Goal: Task Accomplishment & Management: Manage account settings

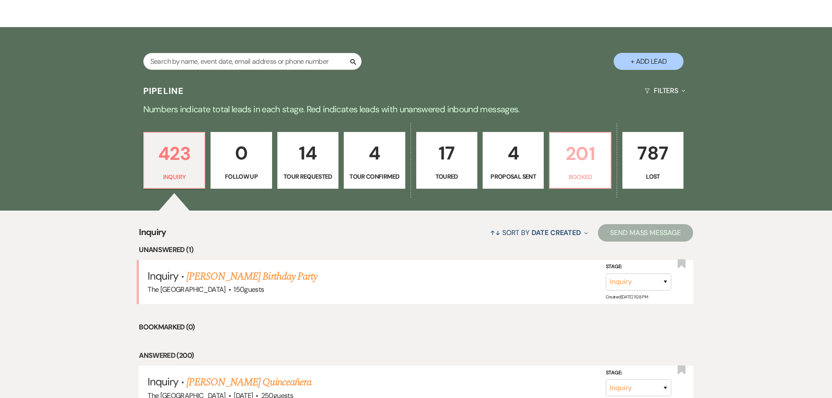
scroll to position [175, 0]
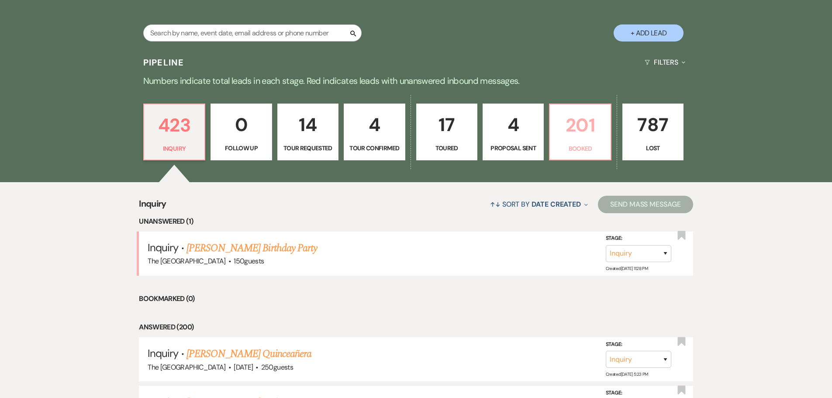
click at [594, 136] on p "201" at bounding box center [580, 124] width 50 height 29
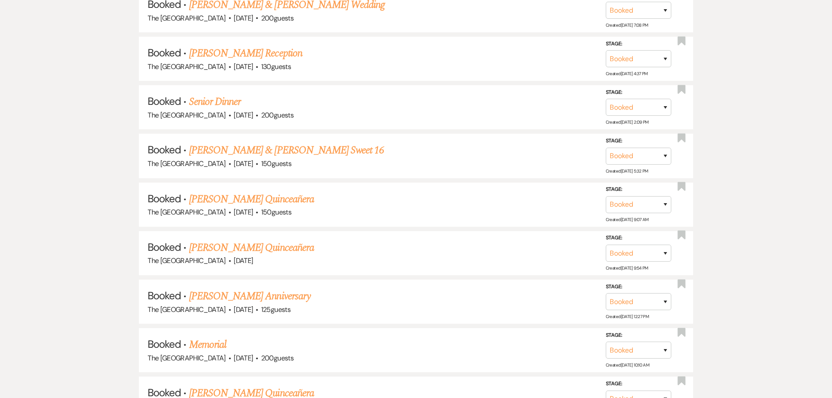
scroll to position [4890, 0]
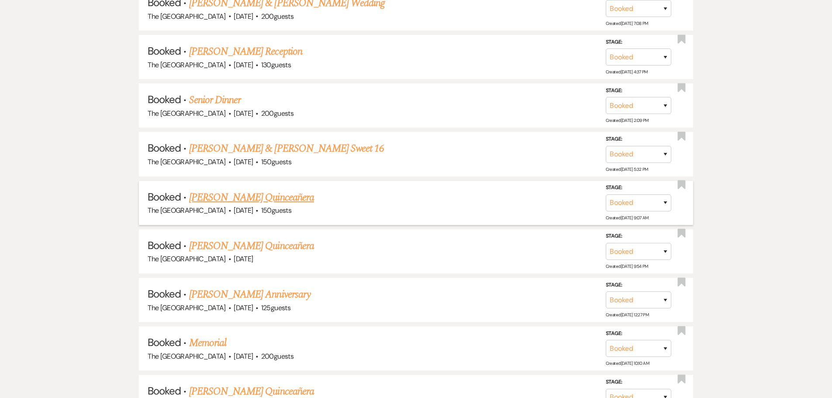
click at [295, 196] on link "[PERSON_NAME] Quinceañera" at bounding box center [251, 197] width 125 height 16
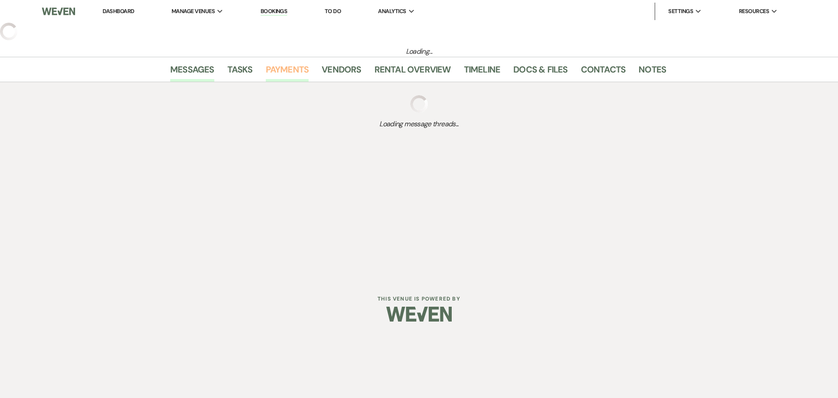
select select "5"
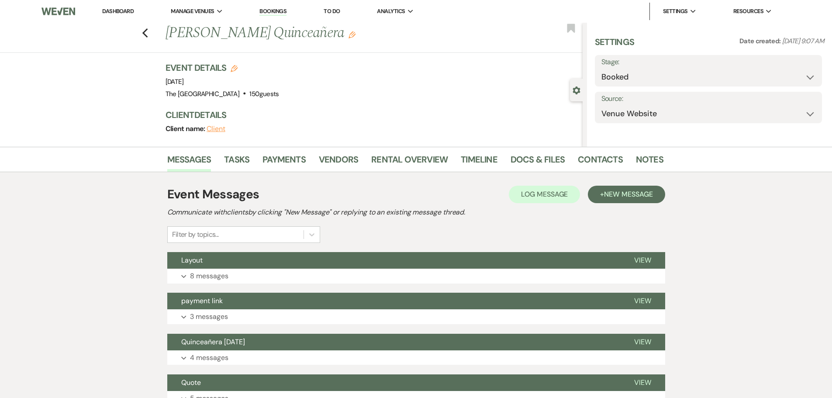
select select "15"
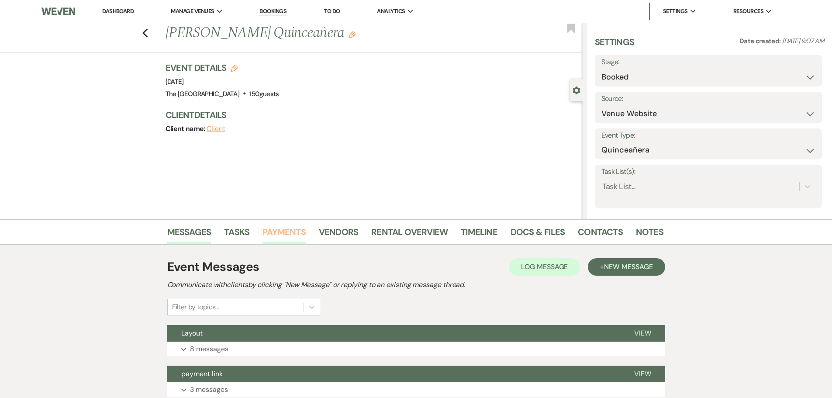
click at [274, 229] on link "Payments" at bounding box center [283, 234] width 43 height 19
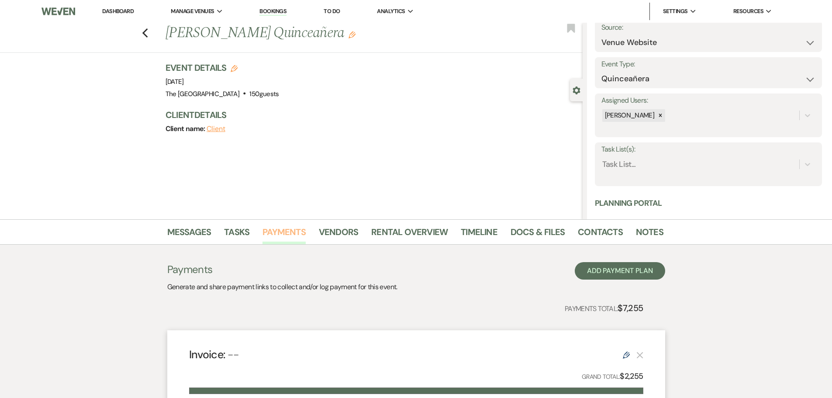
scroll to position [87, 0]
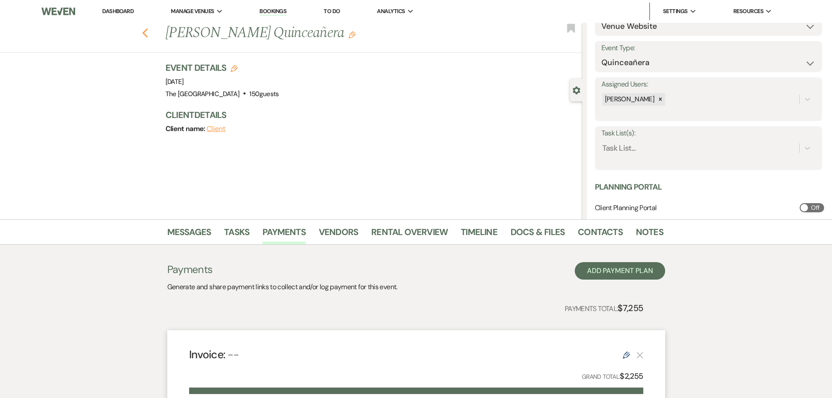
click at [148, 31] on icon "Previous" at bounding box center [145, 33] width 7 height 10
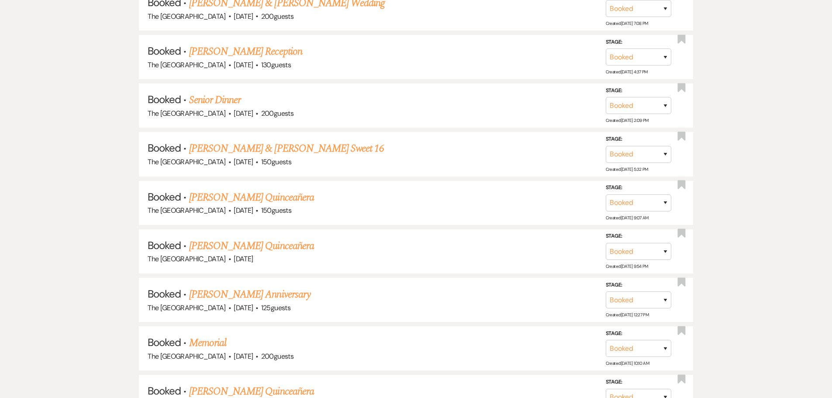
scroll to position [4905, 0]
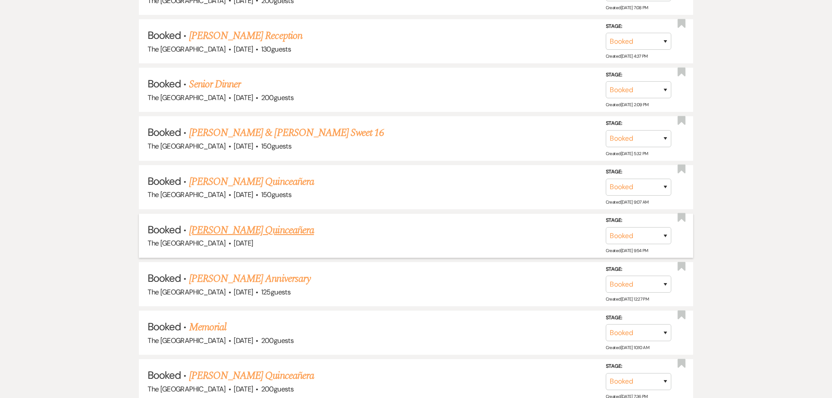
click at [270, 233] on link "[PERSON_NAME] Quinceañera" at bounding box center [251, 230] width 125 height 16
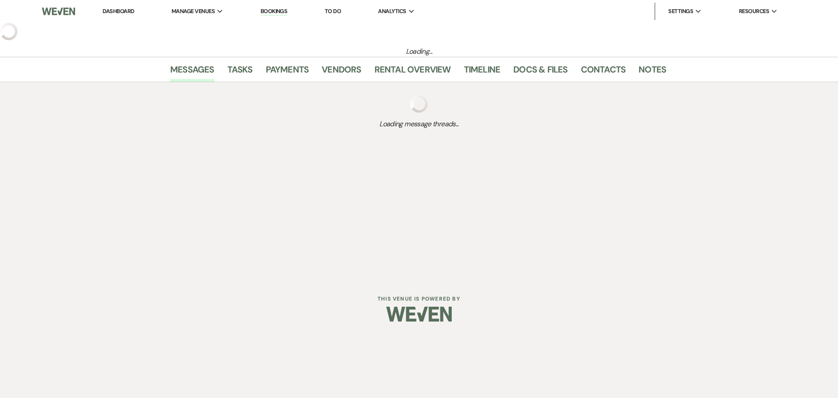
select select "5"
select select "15"
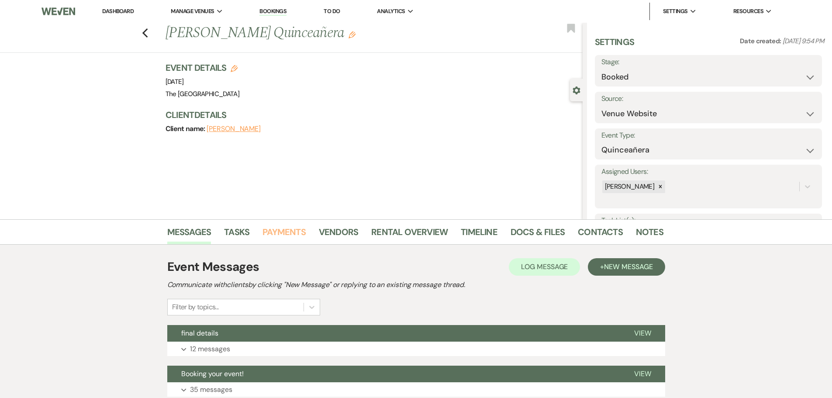
click at [270, 233] on link "Payments" at bounding box center [283, 234] width 43 height 19
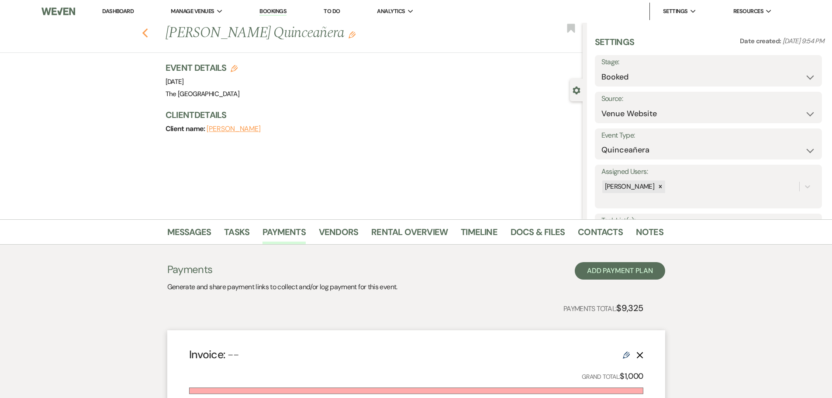
click at [148, 34] on icon "Previous" at bounding box center [145, 33] width 7 height 10
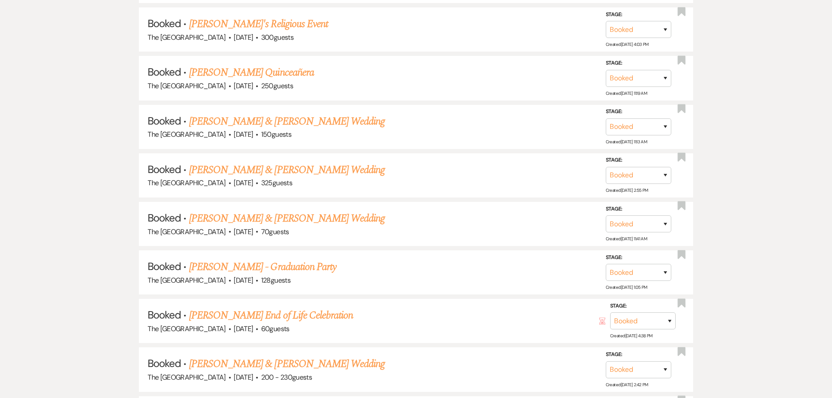
scroll to position [8580, 0]
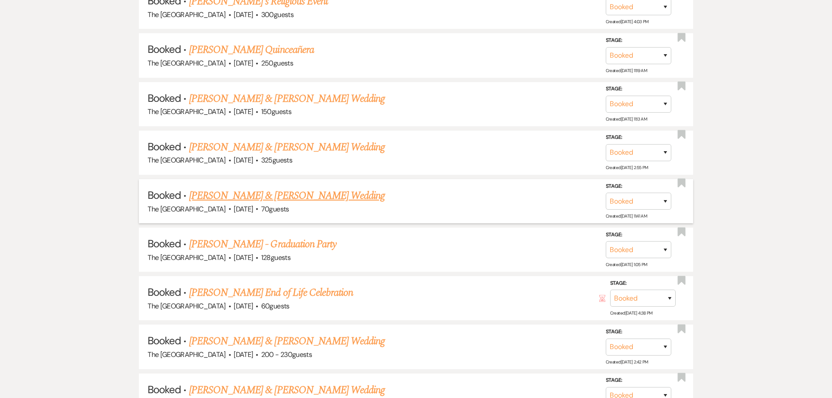
click at [307, 193] on link "[PERSON_NAME] & [PERSON_NAME] Wedding" at bounding box center [287, 196] width 196 height 16
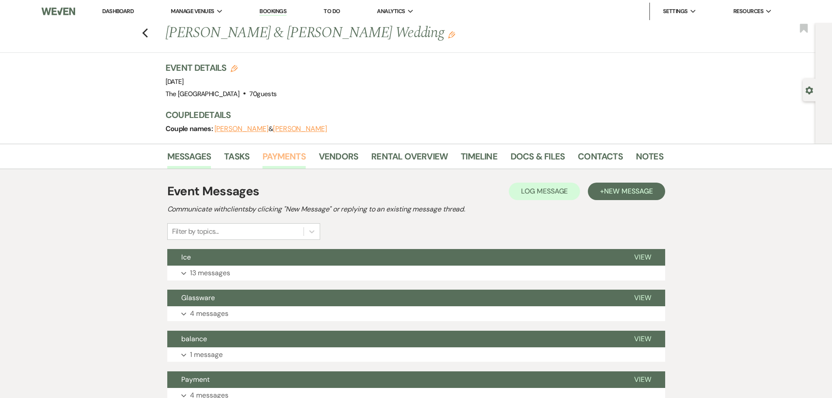
click at [274, 154] on link "Payments" at bounding box center [283, 158] width 43 height 19
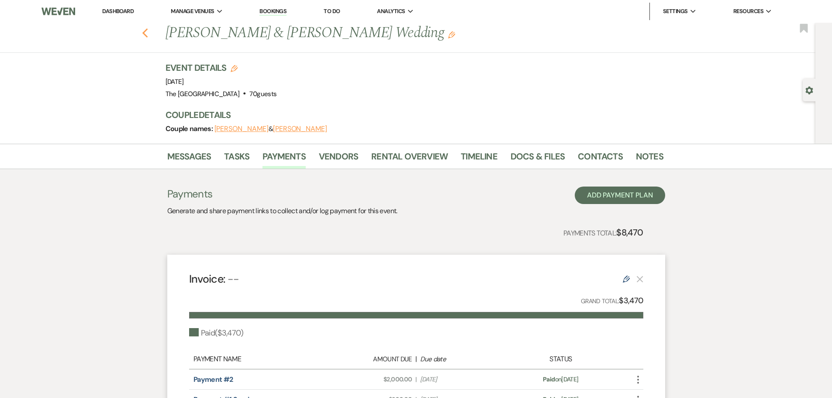
click at [148, 37] on use "button" at bounding box center [145, 33] width 6 height 10
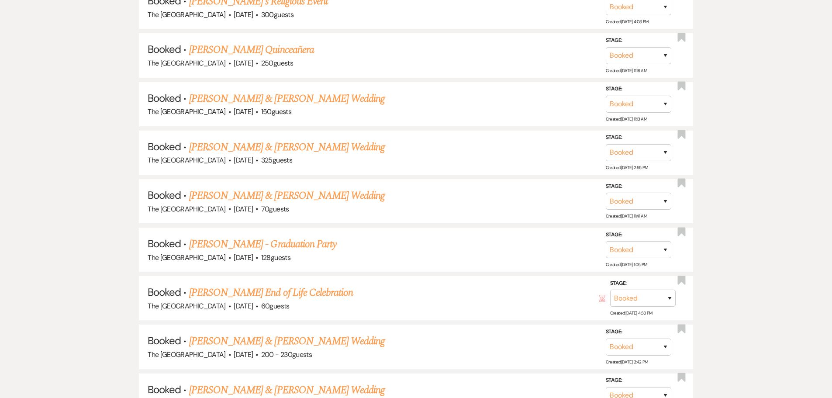
scroll to position [8596, 0]
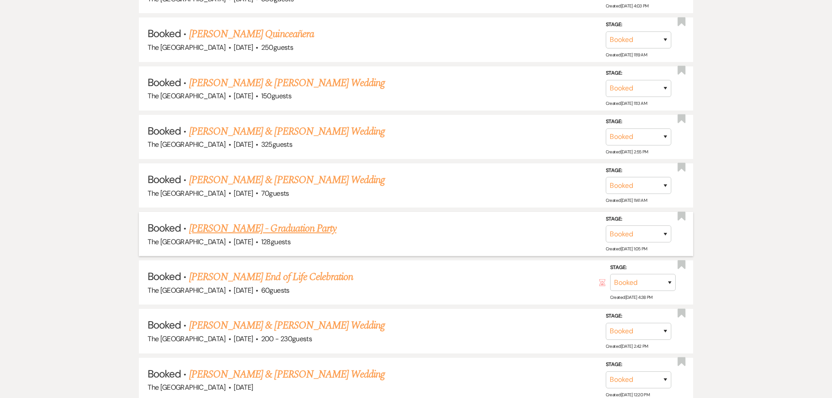
click at [231, 231] on link "[PERSON_NAME] - Graduation Party" at bounding box center [262, 228] width 147 height 16
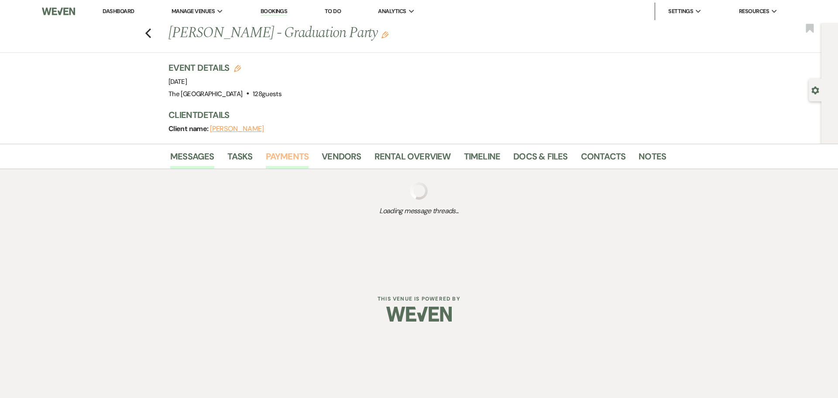
click at [283, 158] on link "Payments" at bounding box center [287, 158] width 43 height 19
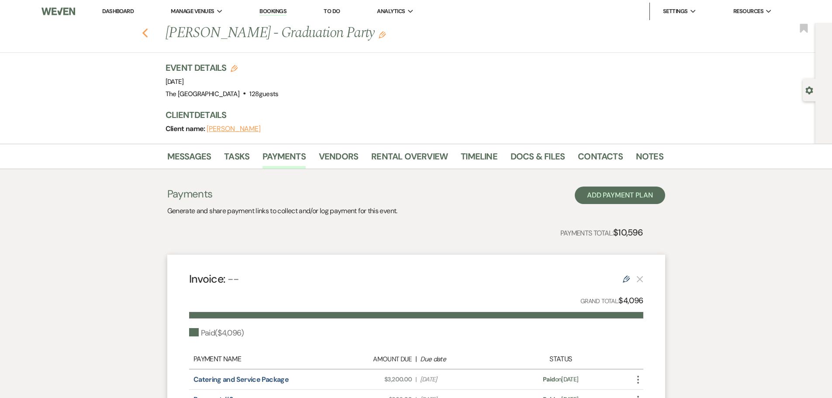
click at [148, 35] on use "button" at bounding box center [145, 33] width 6 height 10
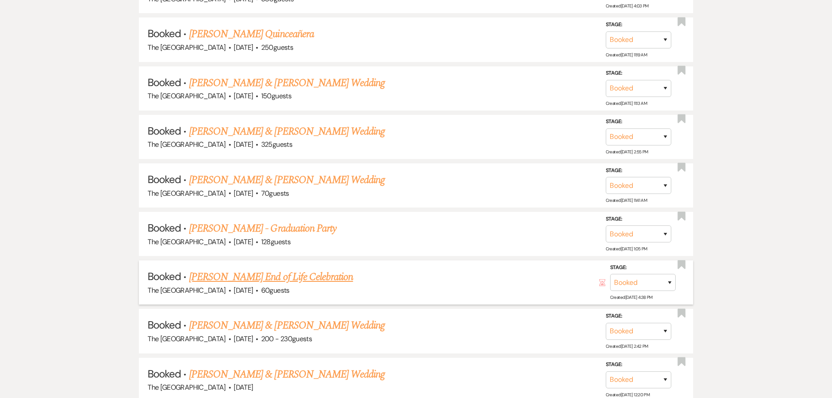
scroll to position [8611, 0]
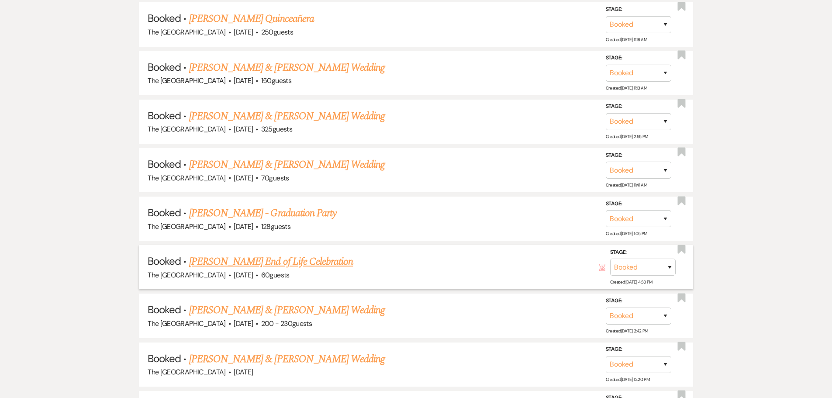
click at [317, 260] on link "[PERSON_NAME] End of Life Celebration" at bounding box center [271, 262] width 164 height 16
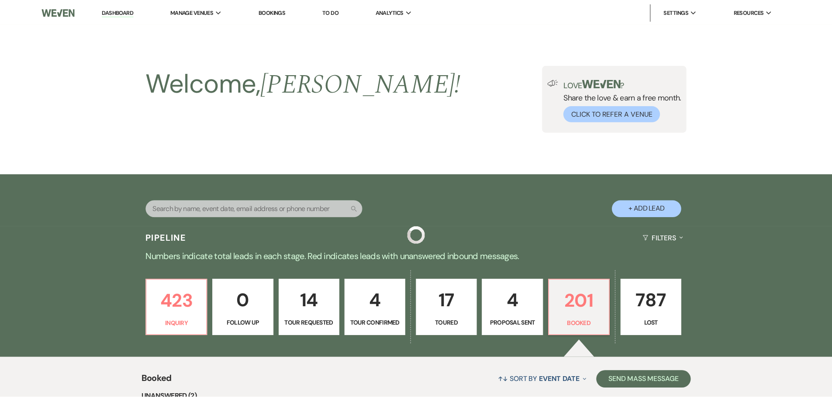
scroll to position [8611, 0]
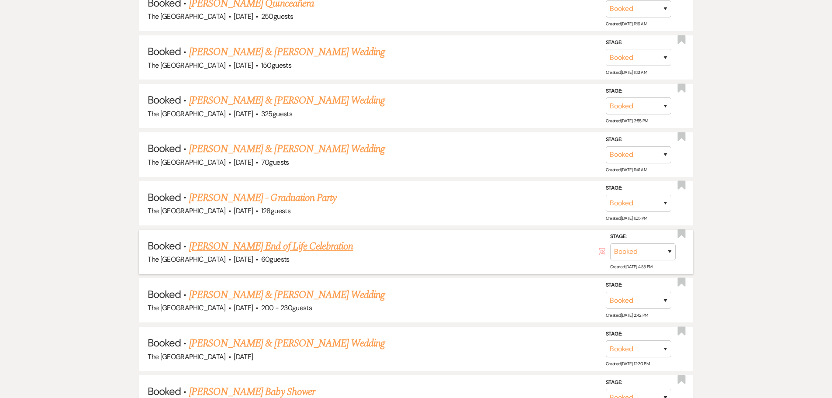
click at [252, 249] on link "[PERSON_NAME] End of Life Celebration" at bounding box center [271, 246] width 164 height 16
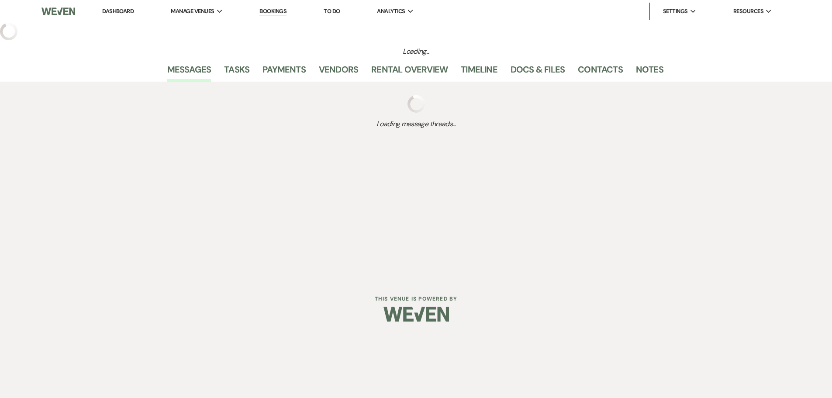
select select "25"
select select "14"
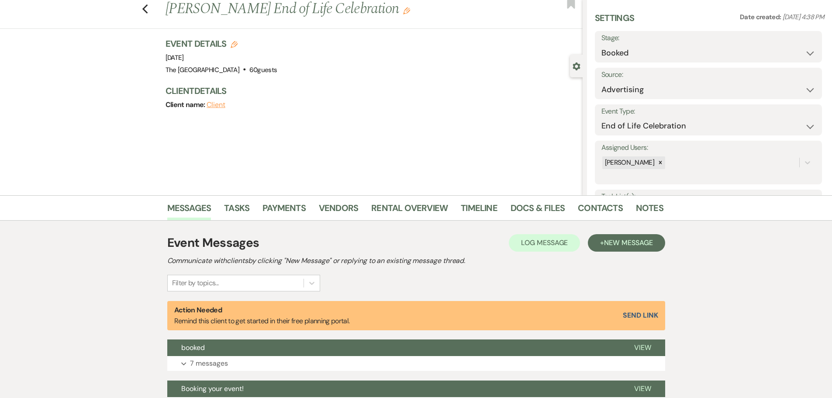
scroll to position [87, 0]
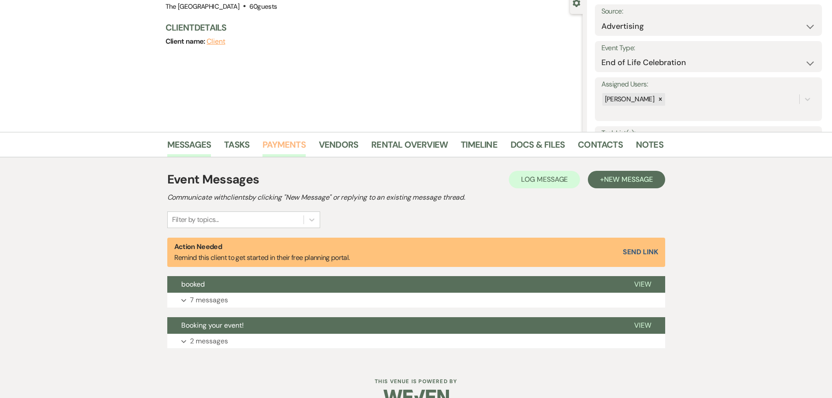
click at [295, 148] on link "Payments" at bounding box center [283, 147] width 43 height 19
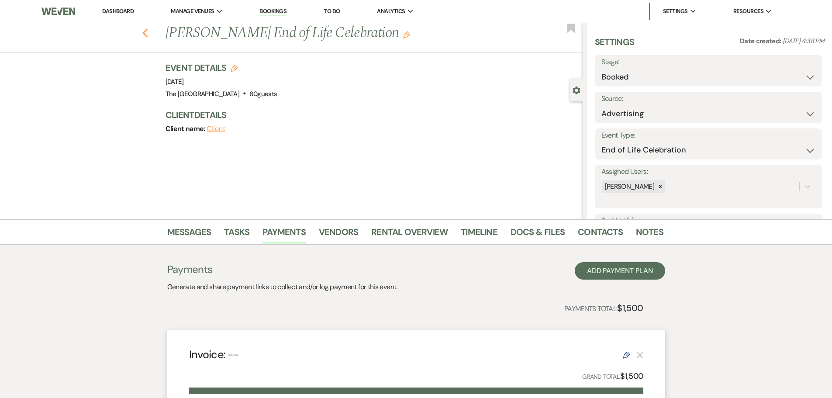
click at [145, 33] on use "button" at bounding box center [145, 33] width 6 height 10
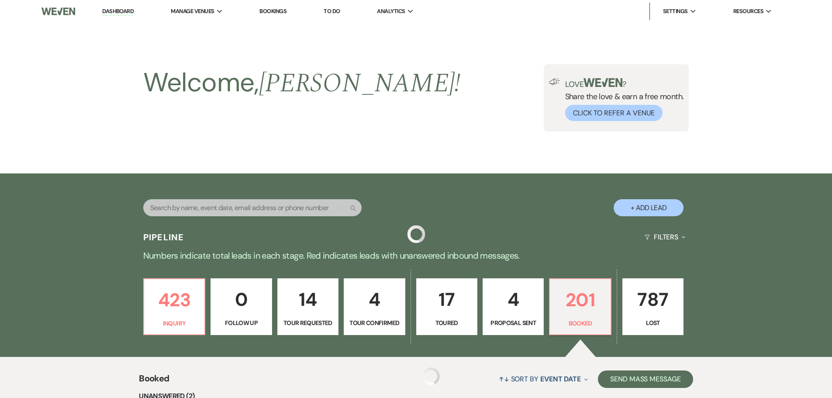
scroll to position [8611, 0]
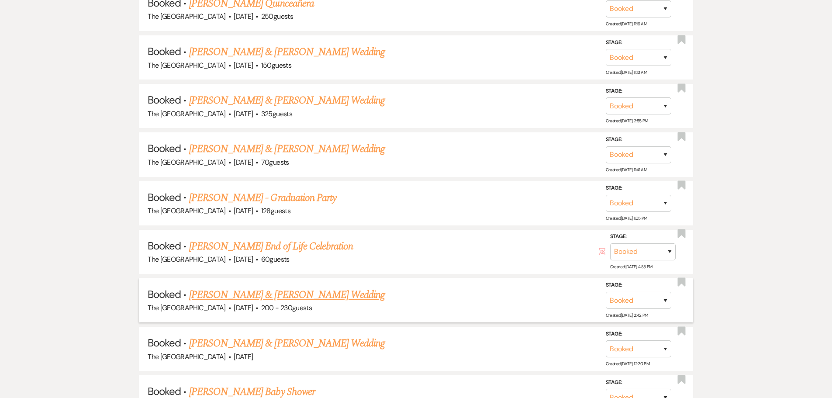
click at [295, 298] on link "[PERSON_NAME] & [PERSON_NAME] Wedding" at bounding box center [287, 295] width 196 height 16
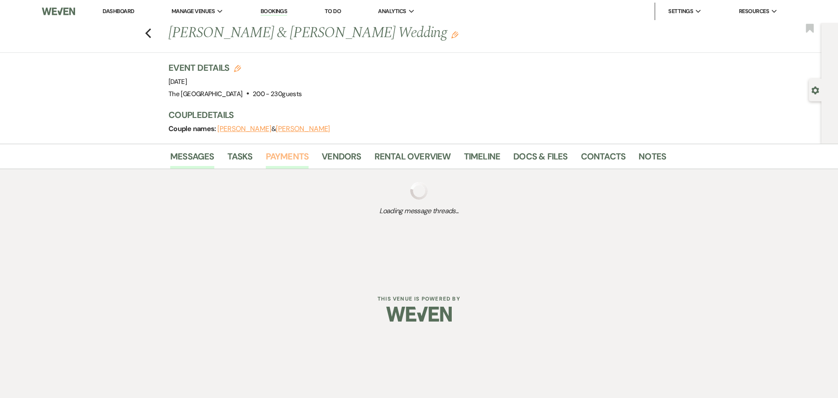
click at [281, 154] on link "Payments" at bounding box center [287, 158] width 43 height 19
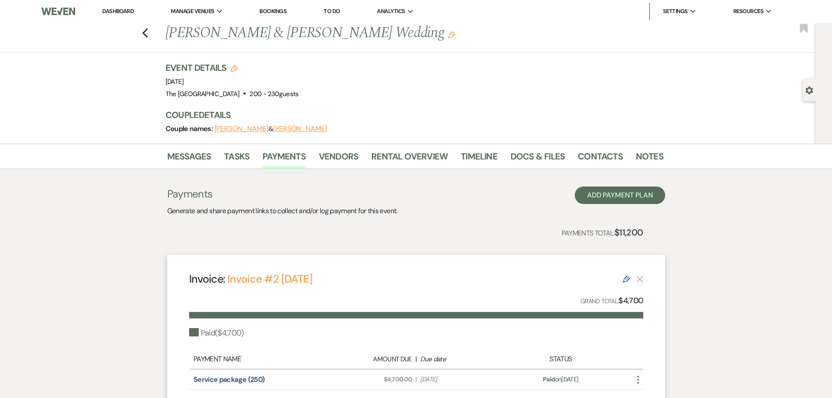
click at [152, 31] on div "Previous [PERSON_NAME] & [PERSON_NAME] Wedding Edit Bookmark" at bounding box center [405, 38] width 819 height 30
click at [148, 35] on use "button" at bounding box center [145, 33] width 6 height 10
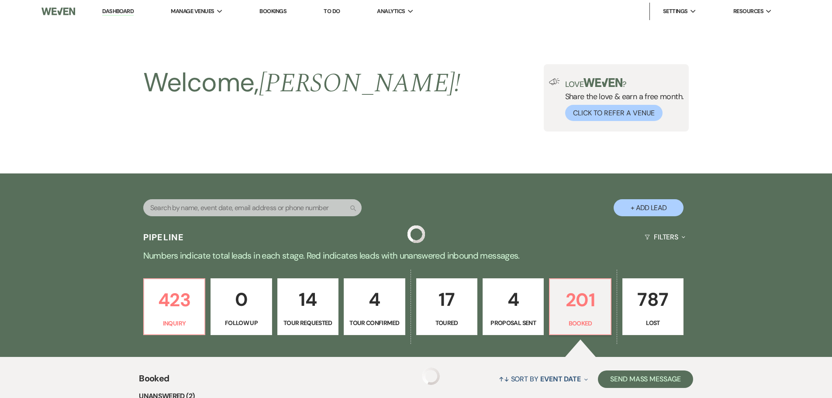
scroll to position [8611, 0]
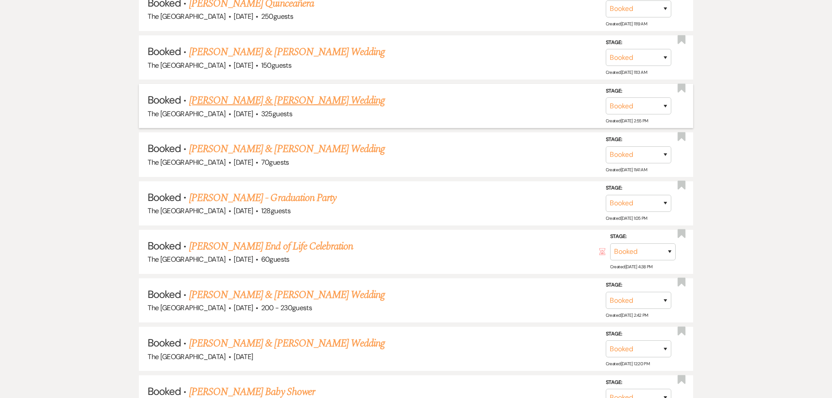
click at [211, 102] on link "[PERSON_NAME] & [PERSON_NAME] Wedding" at bounding box center [287, 101] width 196 height 16
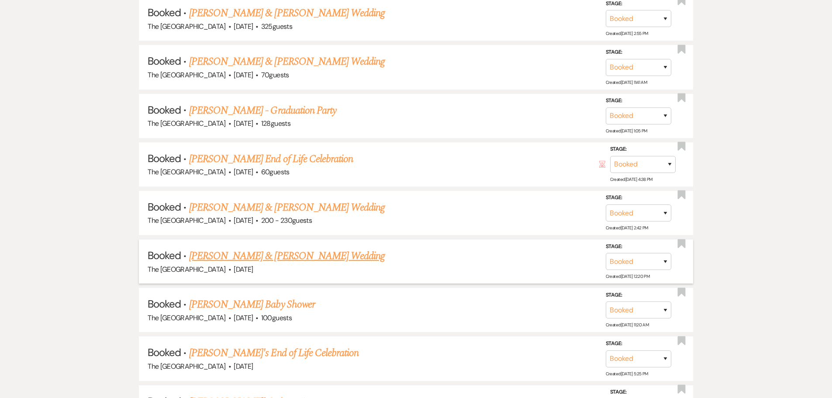
scroll to position [8742, 0]
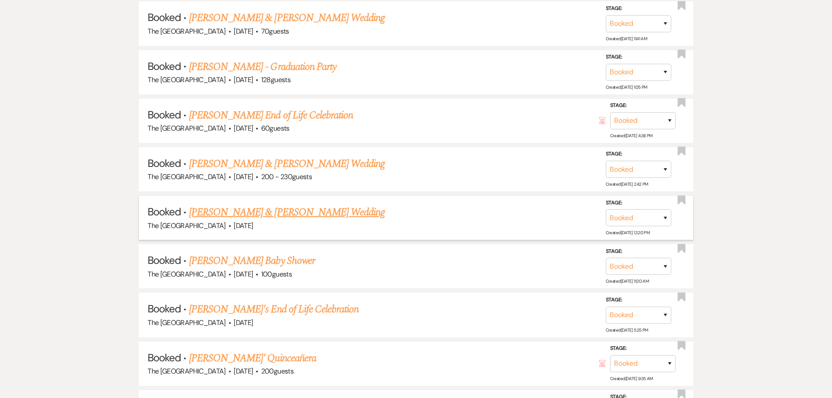
click at [289, 215] on link "[PERSON_NAME] & [PERSON_NAME] Wedding" at bounding box center [287, 212] width 196 height 16
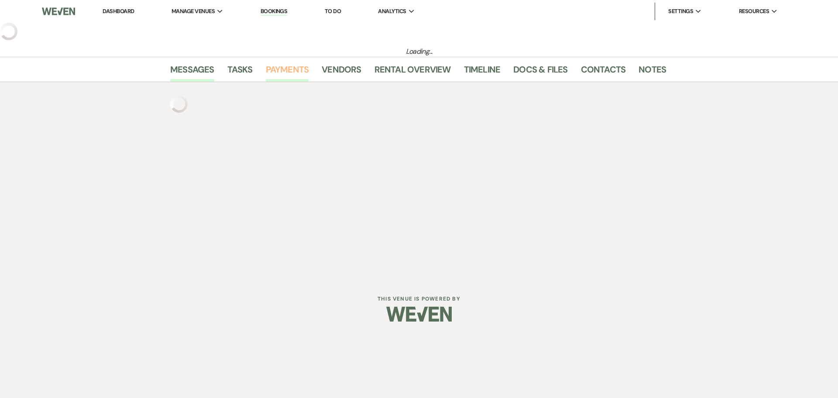
click at [286, 73] on link "Payments" at bounding box center [287, 71] width 43 height 19
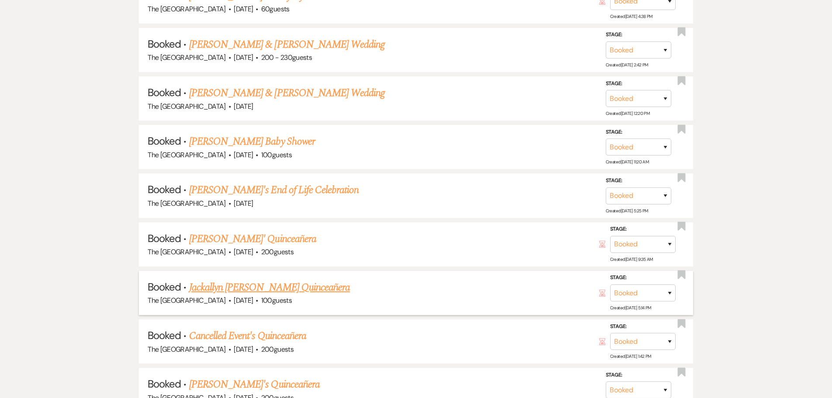
scroll to position [8873, 0]
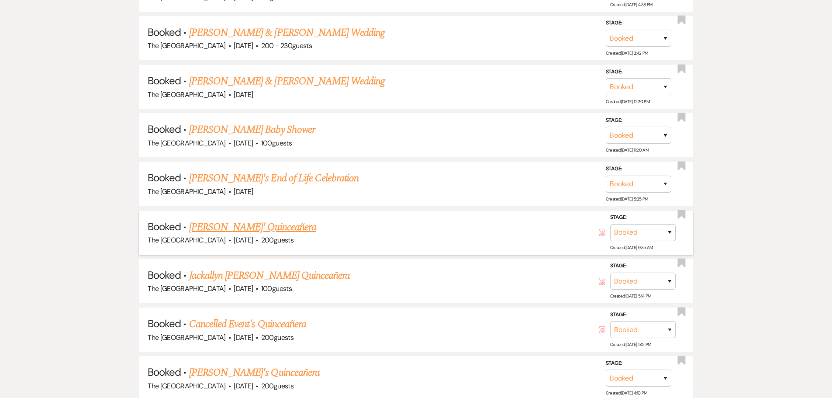
click at [268, 227] on link "[PERSON_NAME]' Quinceañera" at bounding box center [252, 227] width 127 height 16
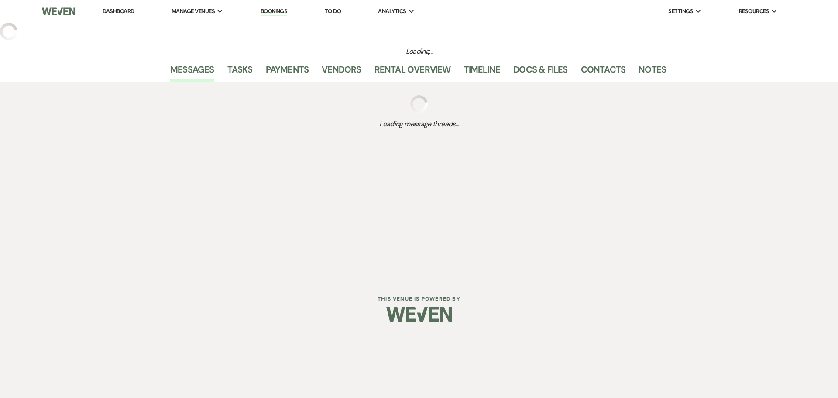
select select "14"
select select "15"
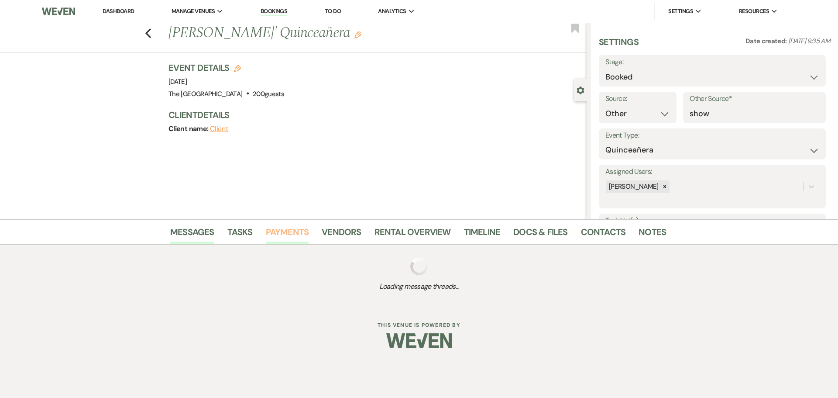
click at [299, 238] on link "Payments" at bounding box center [287, 234] width 43 height 19
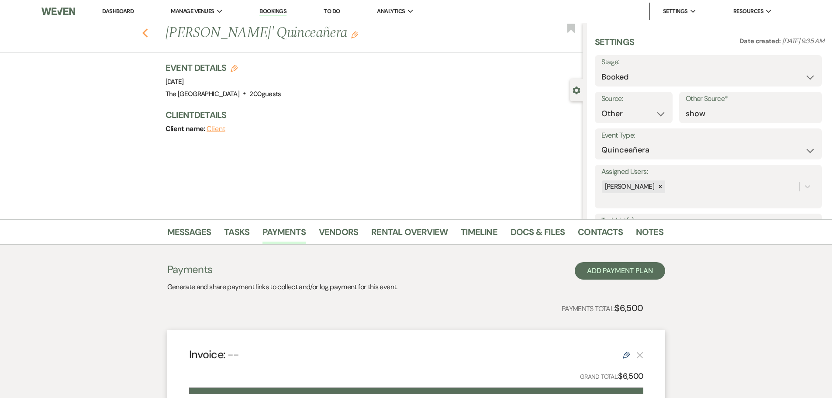
click at [148, 34] on icon "Previous" at bounding box center [145, 33] width 7 height 10
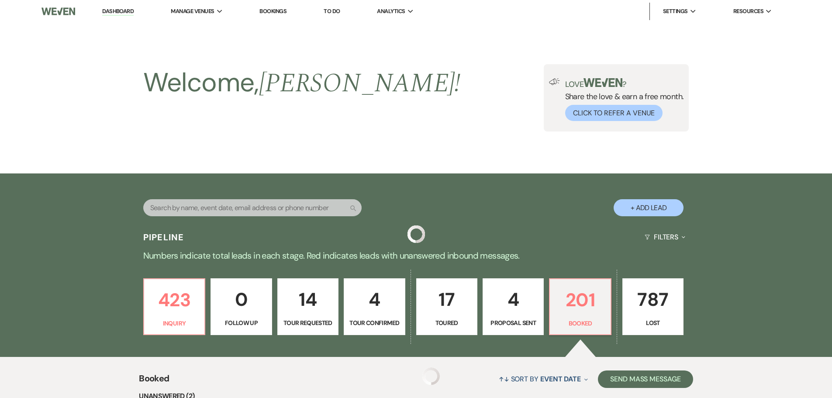
scroll to position [8873, 0]
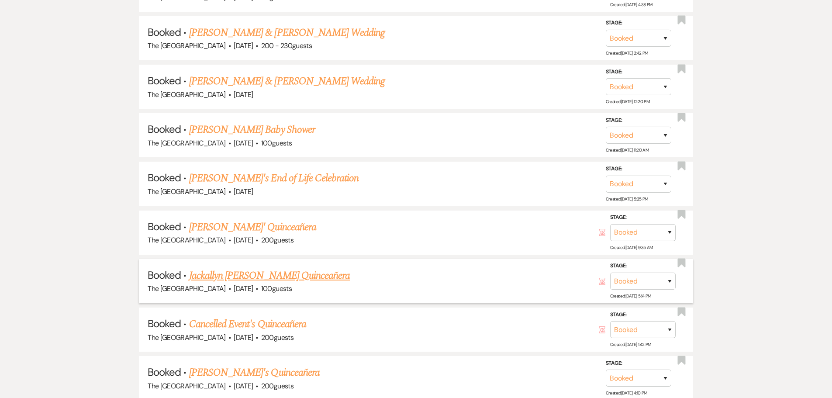
click at [248, 277] on link "Jackallyn [PERSON_NAME] Quinceañera" at bounding box center [269, 276] width 161 height 16
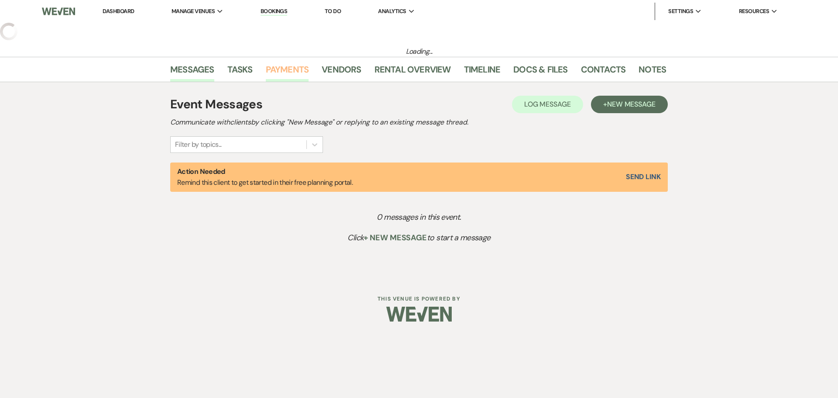
click at [283, 74] on link "Payments" at bounding box center [287, 71] width 43 height 19
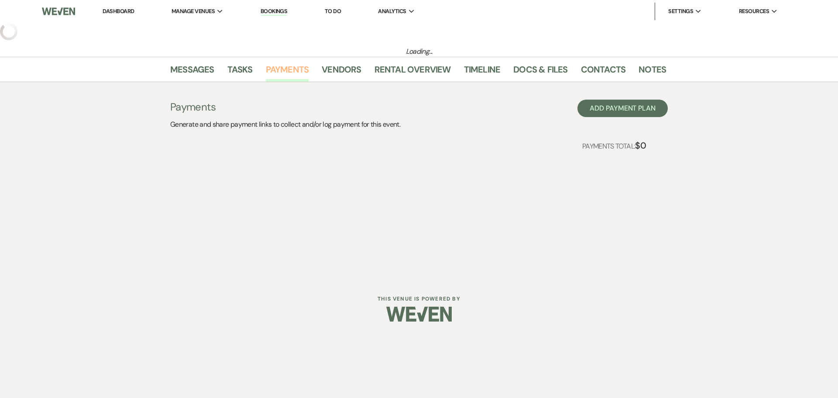
select select "15"
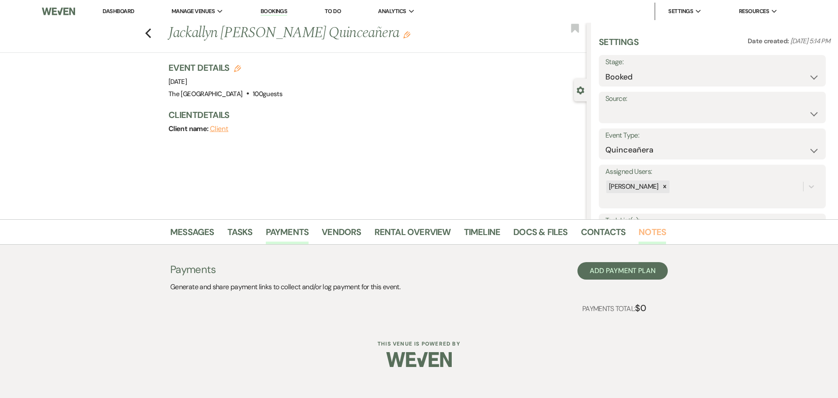
click at [647, 234] on link "Notes" at bounding box center [653, 234] width 28 height 19
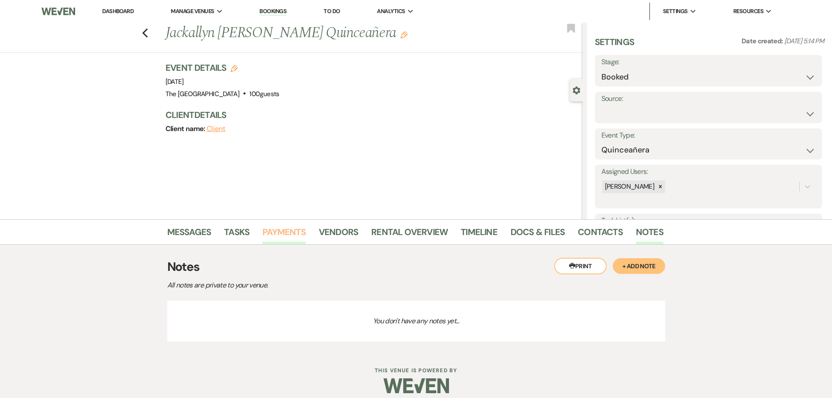
click at [277, 233] on link "Payments" at bounding box center [283, 234] width 43 height 19
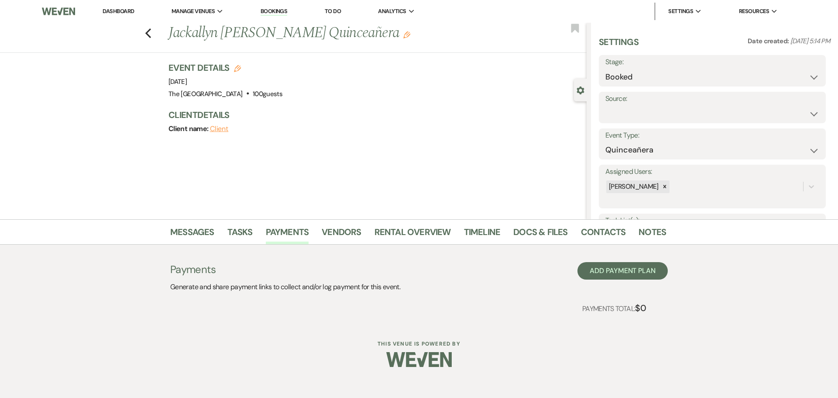
click at [151, 34] on div "Previous Jackallyn [PERSON_NAME] Quinceañera Edit Bookmark" at bounding box center [291, 38] width 591 height 30
click at [151, 35] on icon "Previous" at bounding box center [148, 33] width 7 height 10
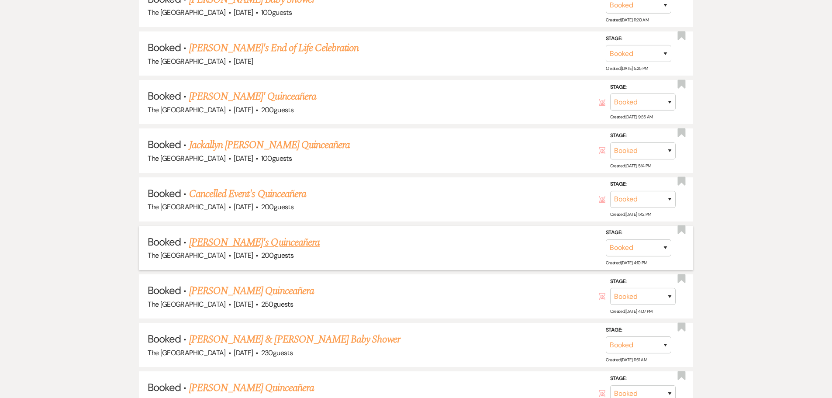
scroll to position [9020, 0]
click at [236, 244] on link "[PERSON_NAME]'s Quinceañera" at bounding box center [254, 242] width 131 height 16
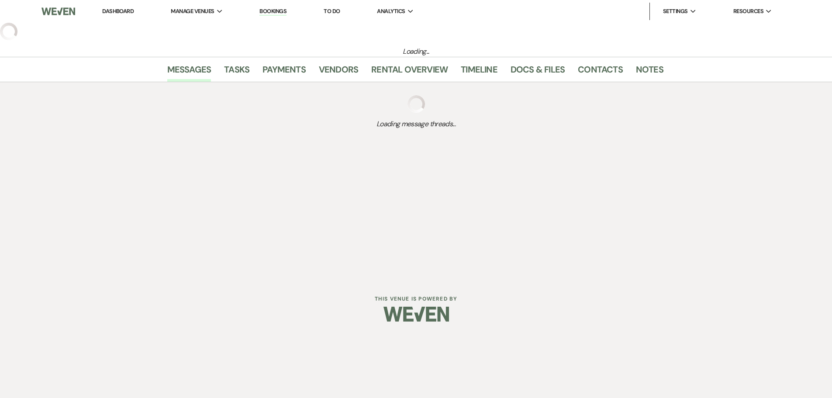
select select "12"
select select "15"
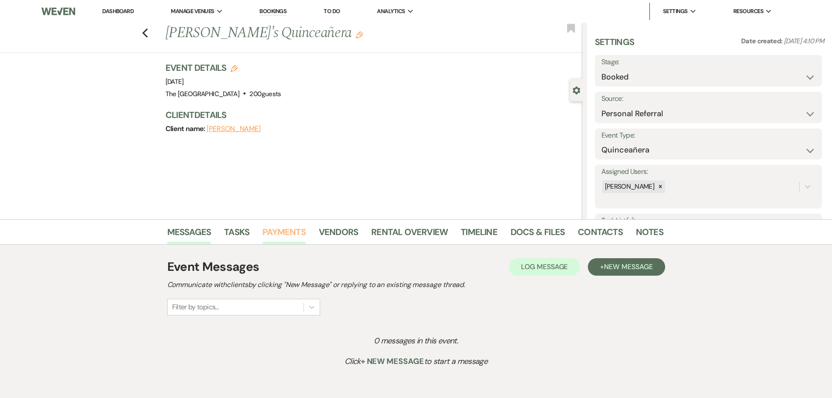
click at [282, 236] on link "Payments" at bounding box center [283, 234] width 43 height 19
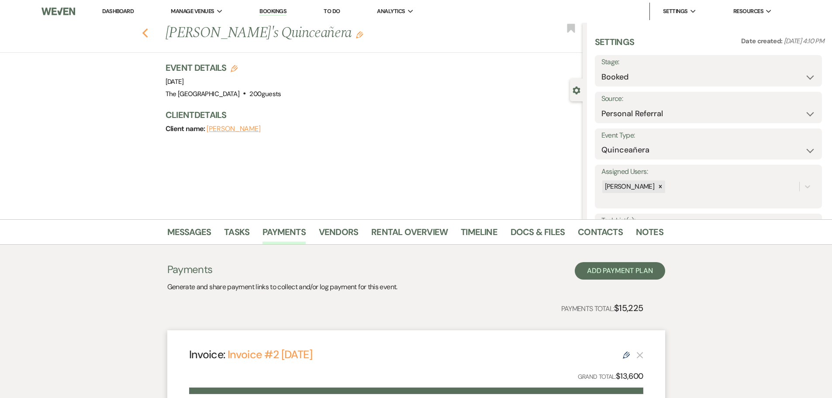
click at [146, 33] on use "button" at bounding box center [145, 33] width 6 height 10
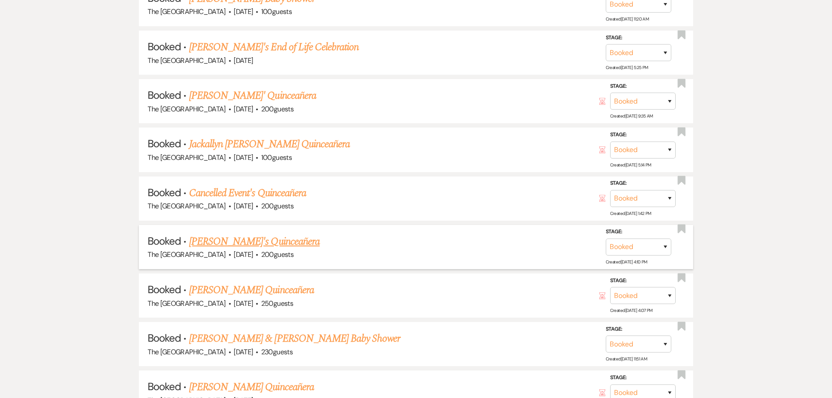
scroll to position [9035, 0]
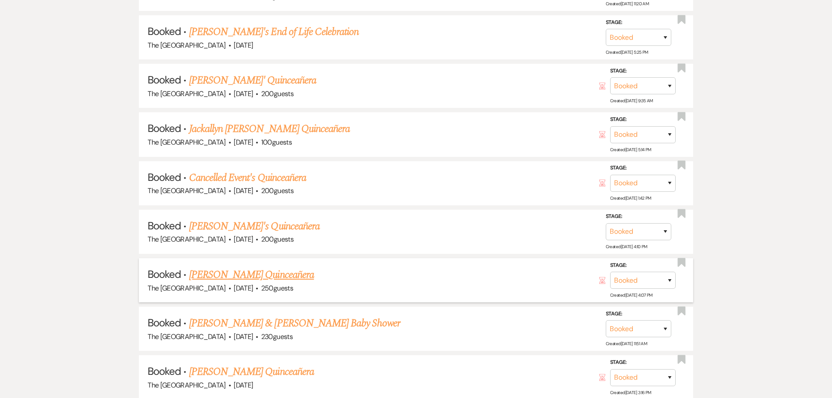
click at [268, 275] on link "[PERSON_NAME] Quinceañera" at bounding box center [251, 275] width 125 height 16
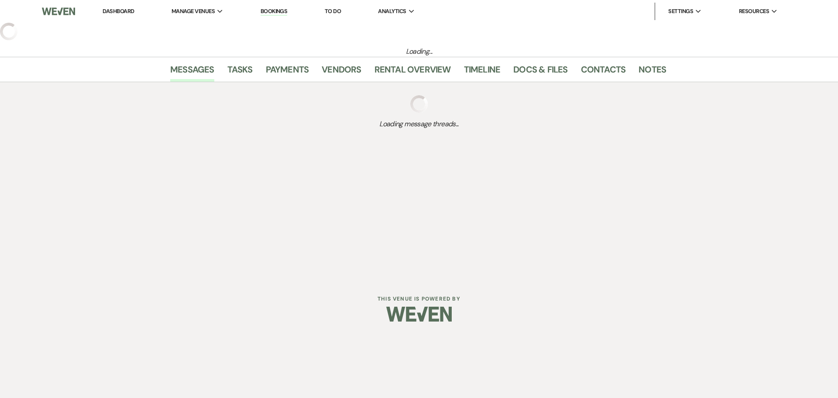
select select "5"
select select "15"
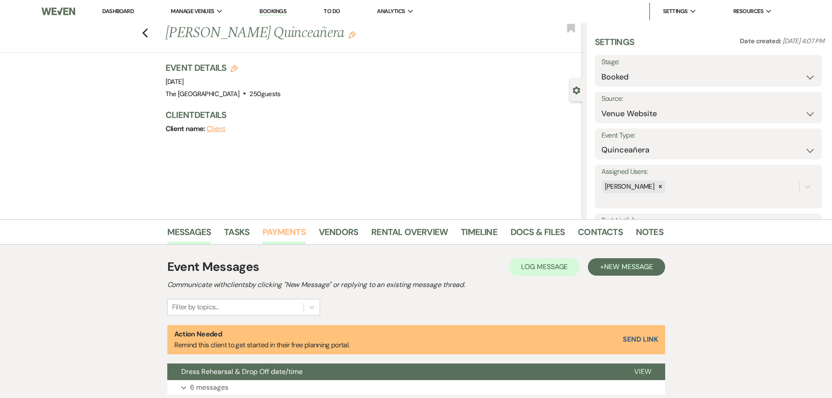
click at [291, 231] on link "Payments" at bounding box center [283, 234] width 43 height 19
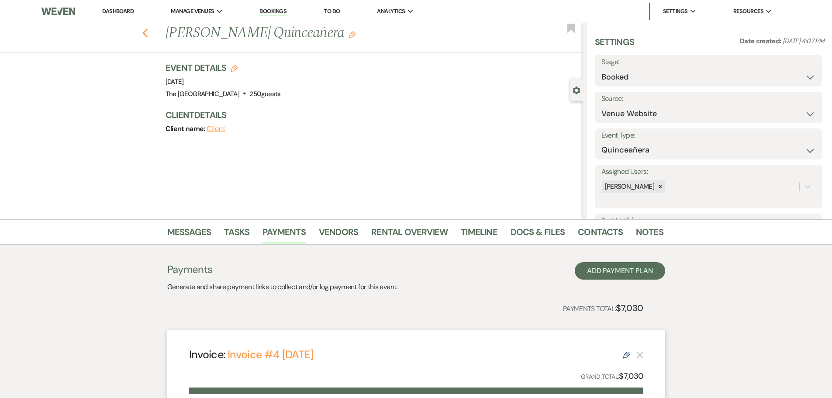
click at [148, 34] on use "button" at bounding box center [145, 33] width 6 height 10
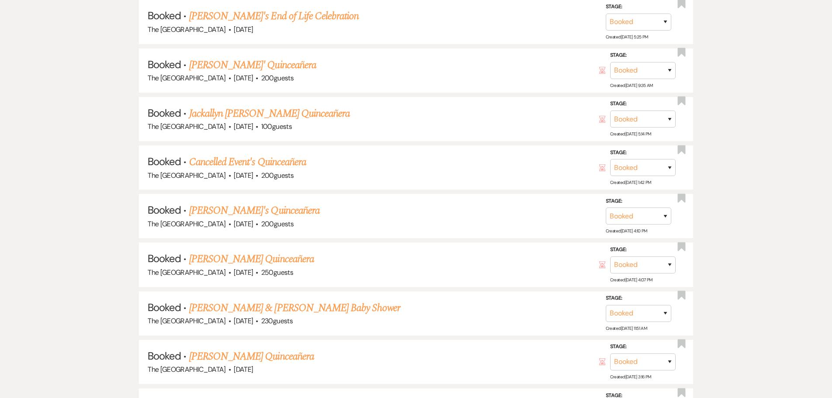
scroll to position [9051, 0]
click at [241, 310] on link "[PERSON_NAME] & [PERSON_NAME] Baby Shower" at bounding box center [294, 307] width 211 height 16
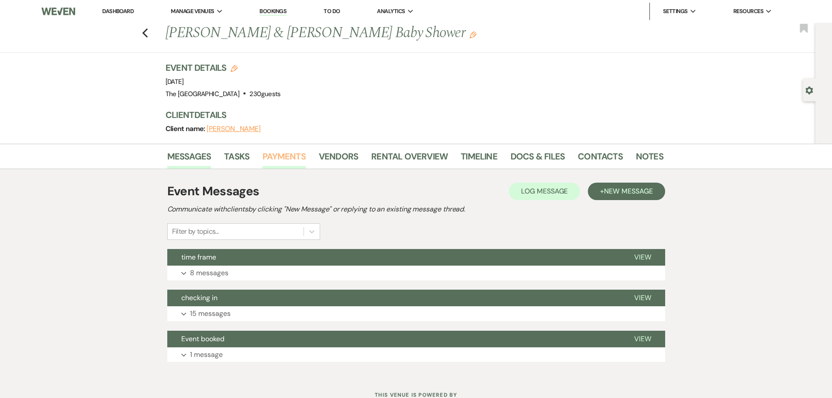
click at [292, 150] on link "Payments" at bounding box center [283, 158] width 43 height 19
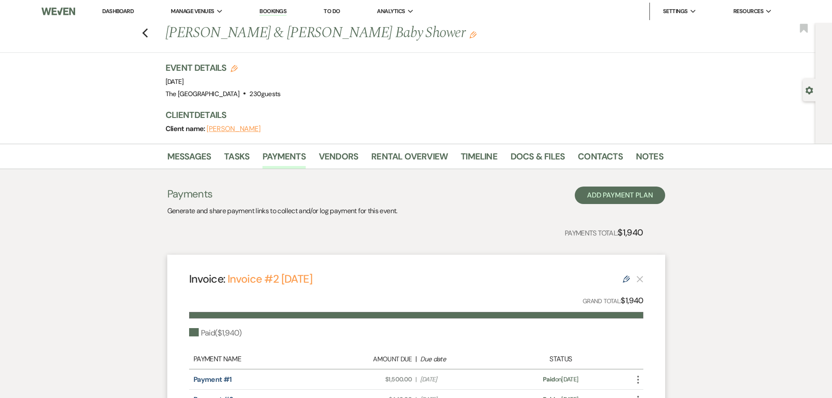
click at [143, 31] on div "Previous [PERSON_NAME] & [PERSON_NAME] Baby Shower Edit Bookmark" at bounding box center [405, 38] width 819 height 30
click at [148, 32] on icon "Previous" at bounding box center [145, 33] width 7 height 10
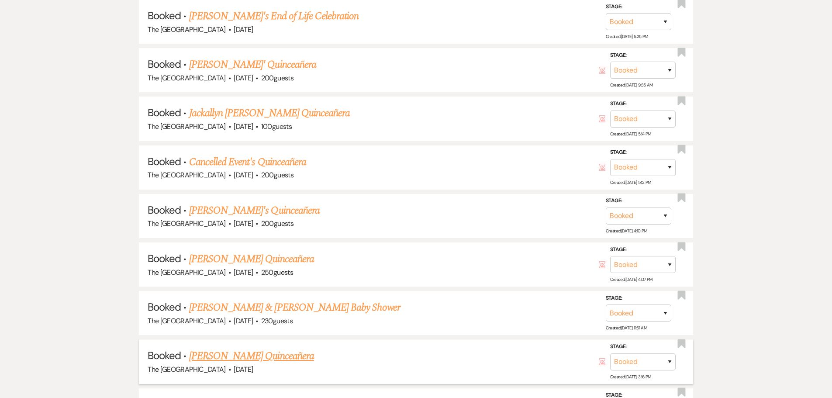
scroll to position [9067, 0]
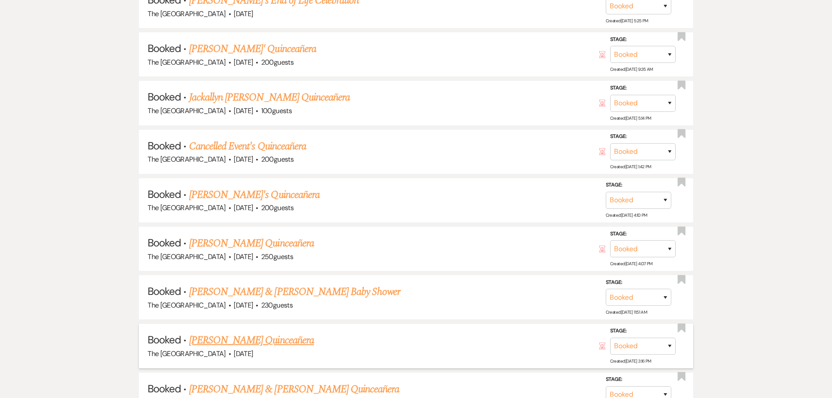
click at [257, 342] on link "[PERSON_NAME] Quinceañera" at bounding box center [251, 340] width 125 height 16
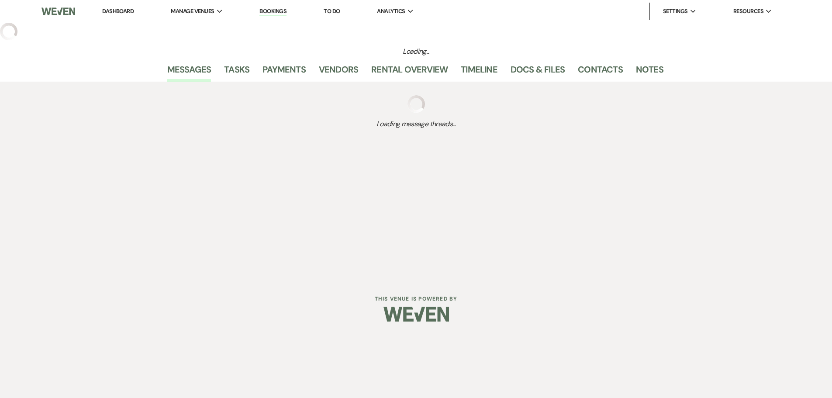
select select "7"
select select "15"
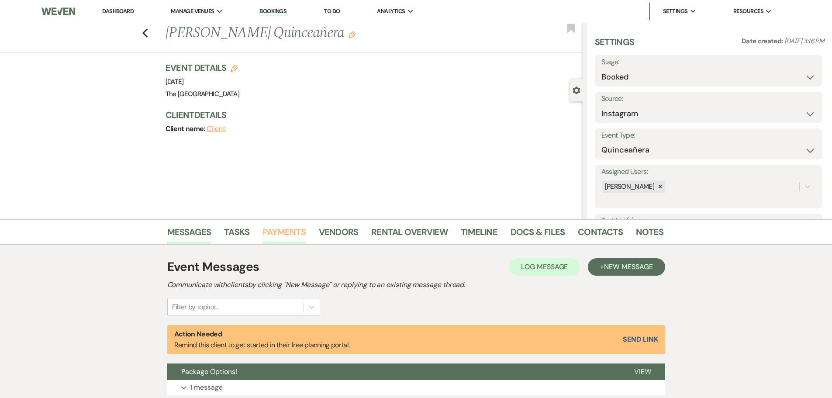
click at [289, 227] on link "Payments" at bounding box center [283, 234] width 43 height 19
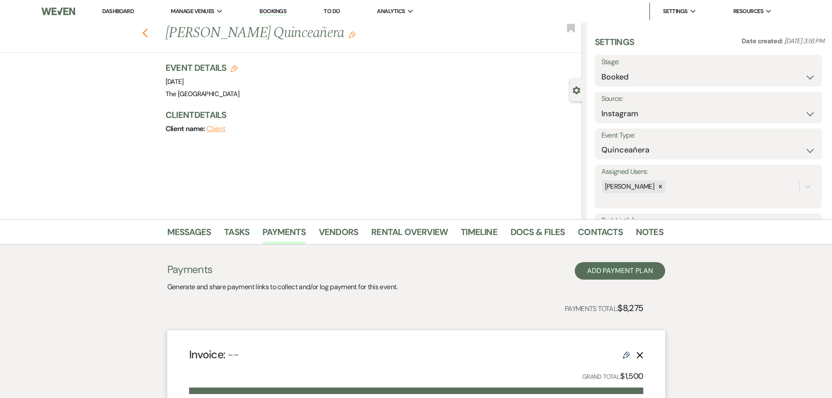
click at [146, 34] on icon "Previous" at bounding box center [145, 33] width 7 height 10
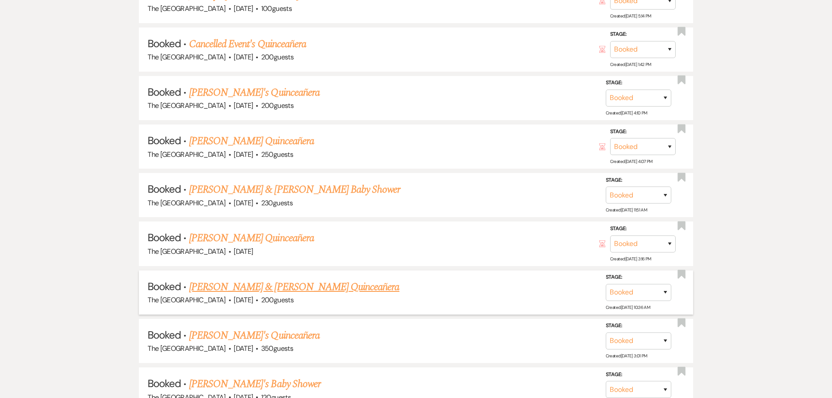
scroll to position [9170, 0]
click at [276, 288] on link "[PERSON_NAME] & [PERSON_NAME] Quinceañera" at bounding box center [294, 286] width 210 height 16
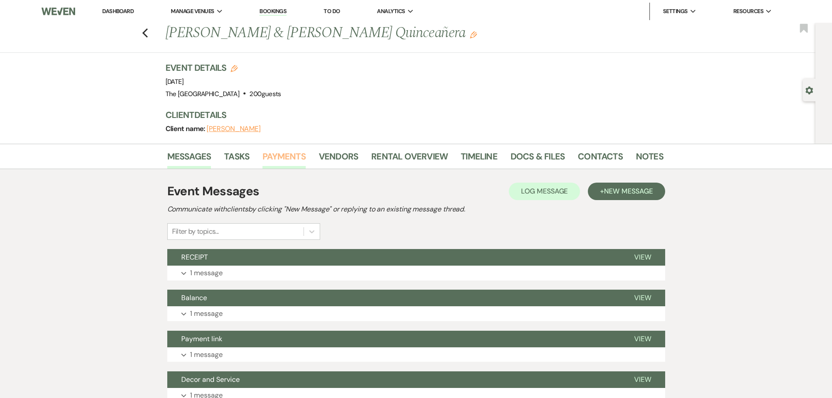
click at [293, 158] on link "Payments" at bounding box center [283, 158] width 43 height 19
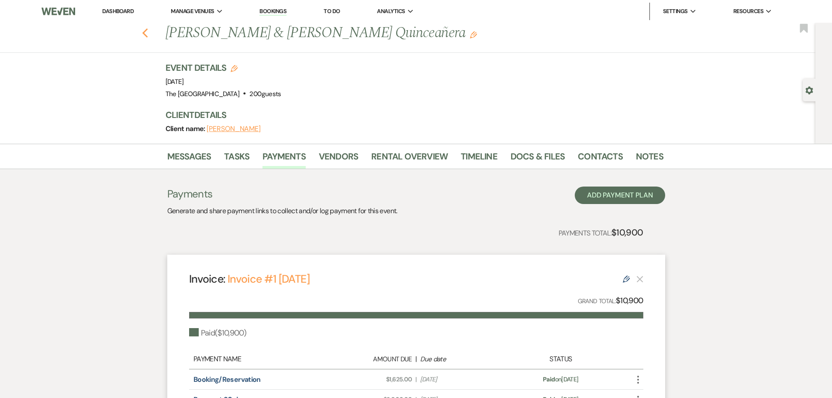
click at [148, 32] on icon "Previous" at bounding box center [145, 33] width 7 height 10
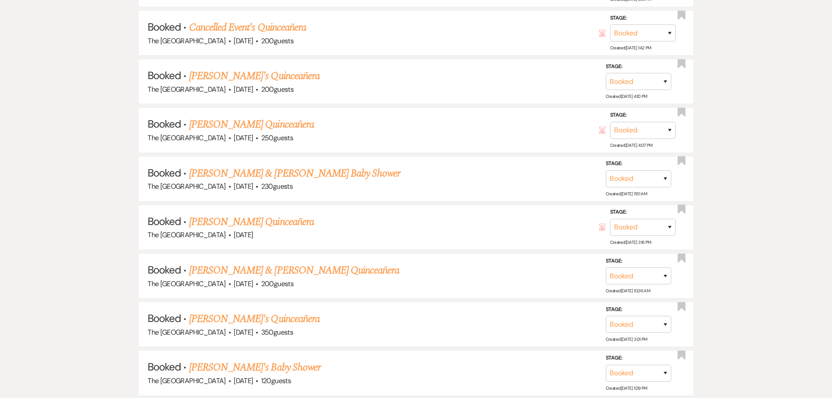
scroll to position [9185, 0]
click at [264, 323] on link "[PERSON_NAME]'s Quinceañera" at bounding box center [254, 319] width 131 height 16
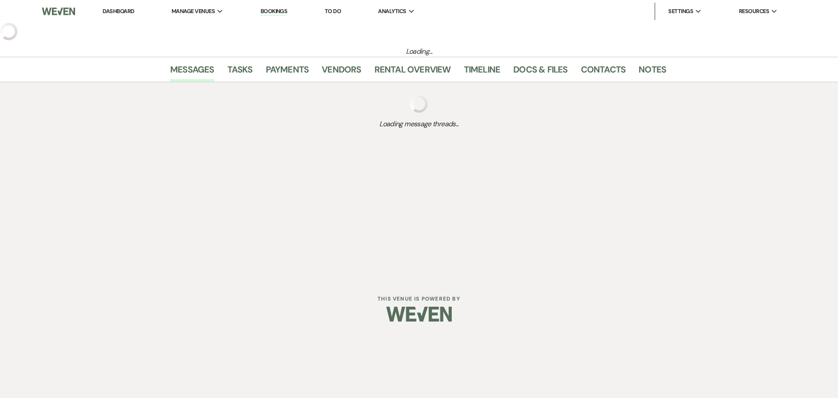
select select "6"
select select "15"
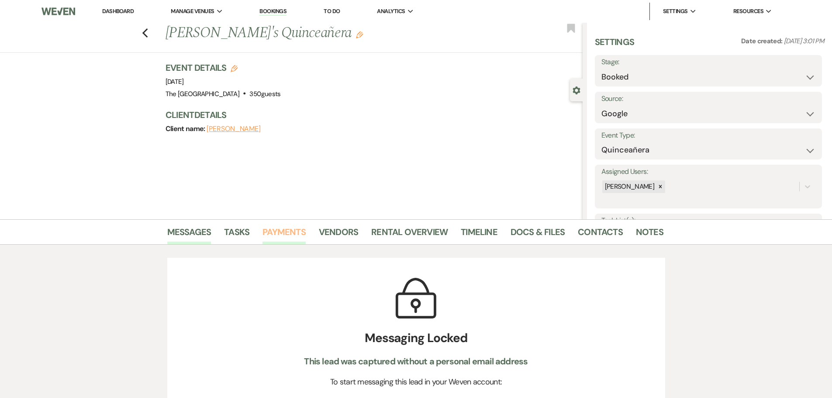
click at [288, 231] on link "Payments" at bounding box center [283, 234] width 43 height 19
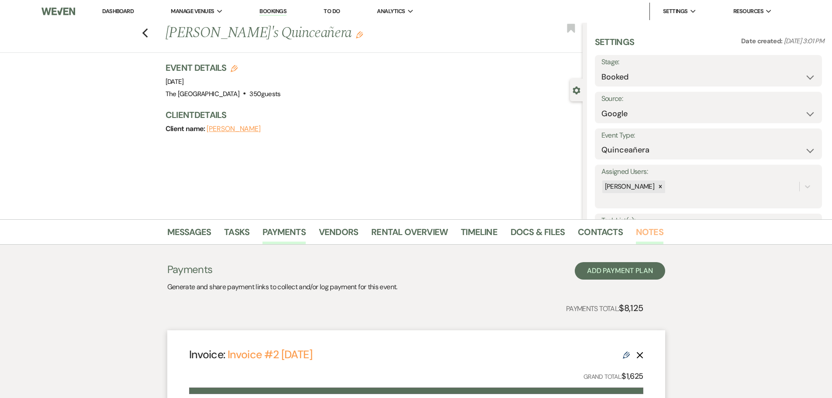
click at [643, 227] on link "Notes" at bounding box center [650, 234] width 28 height 19
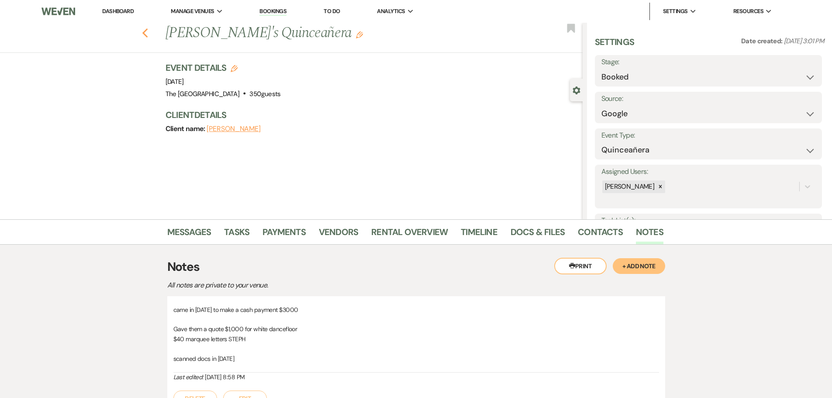
click at [148, 35] on icon "Previous" at bounding box center [145, 33] width 7 height 10
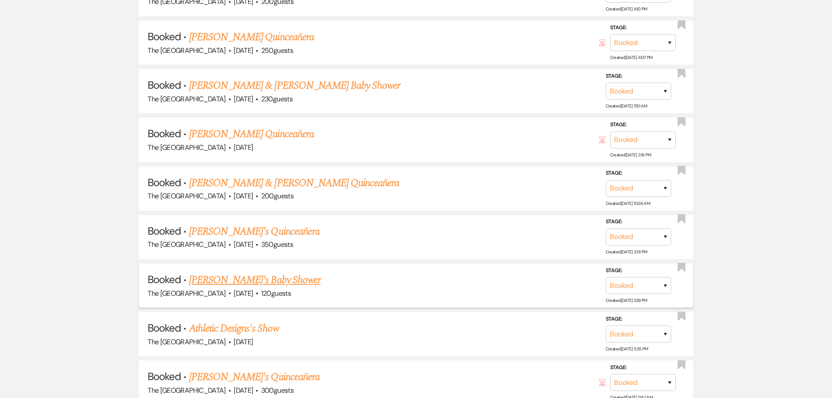
scroll to position [9288, 0]
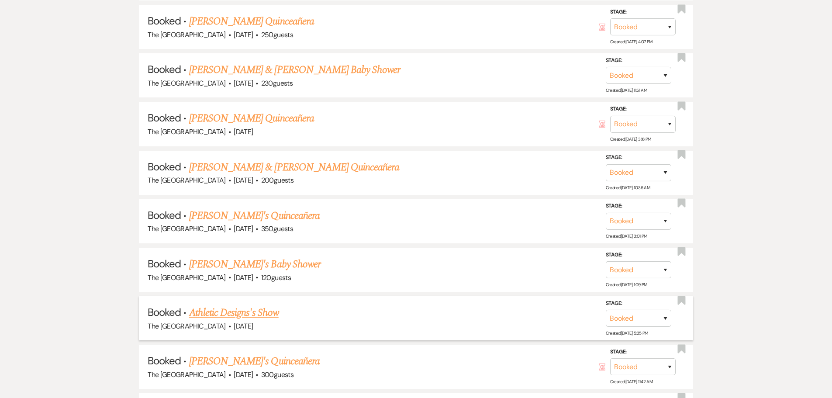
click at [230, 310] on link "Athletic Designs's Show" at bounding box center [233, 313] width 89 height 16
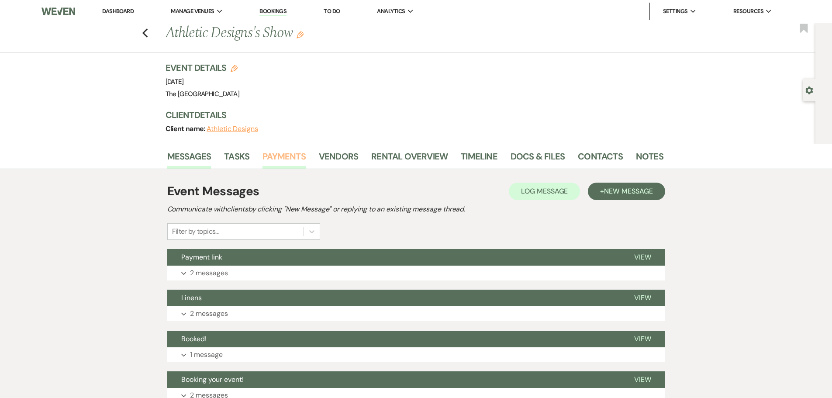
click at [275, 151] on link "Payments" at bounding box center [283, 158] width 43 height 19
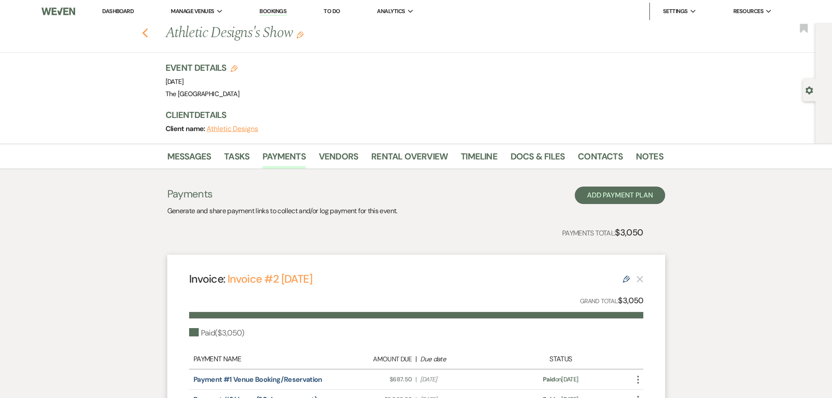
click at [147, 28] on icon "Previous" at bounding box center [145, 33] width 7 height 10
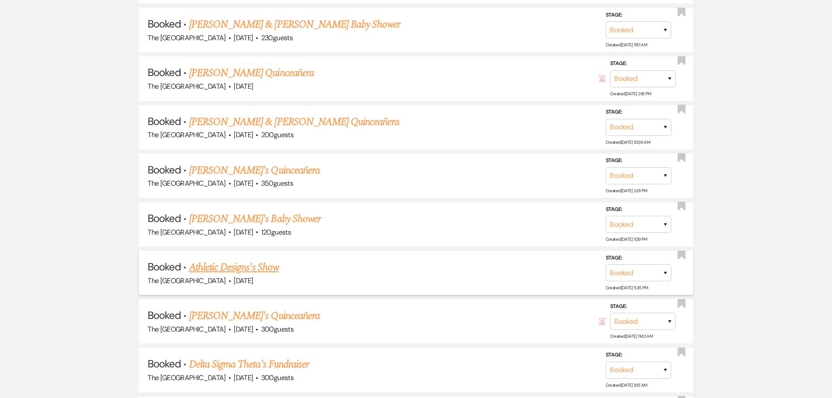
scroll to position [9391, 0]
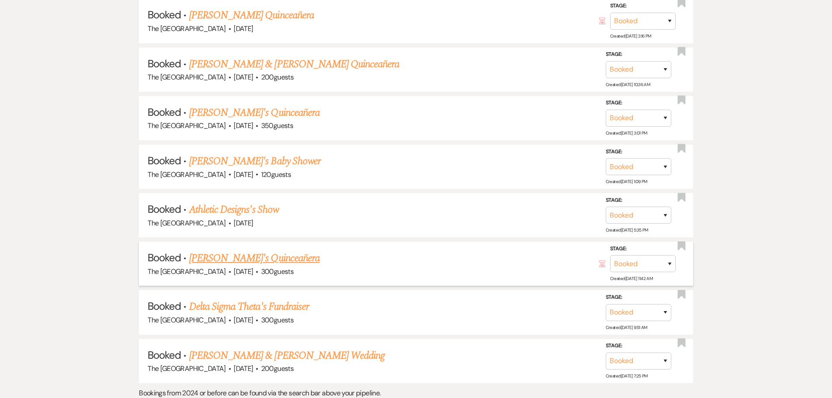
click at [257, 262] on link "[PERSON_NAME]'s Quinceañera" at bounding box center [254, 258] width 131 height 16
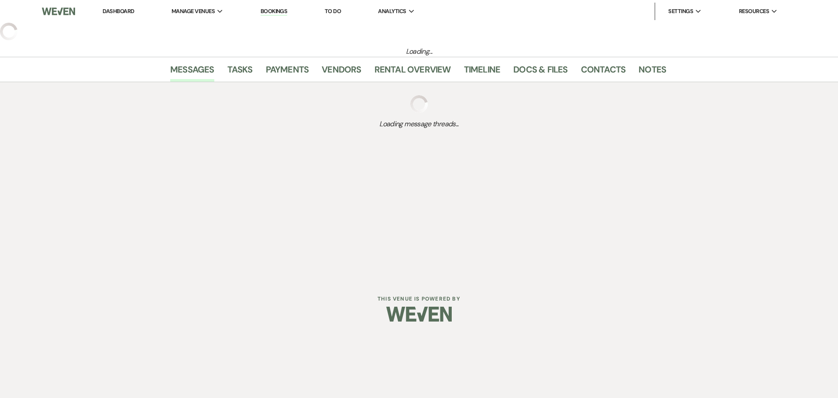
select select "6"
select select "15"
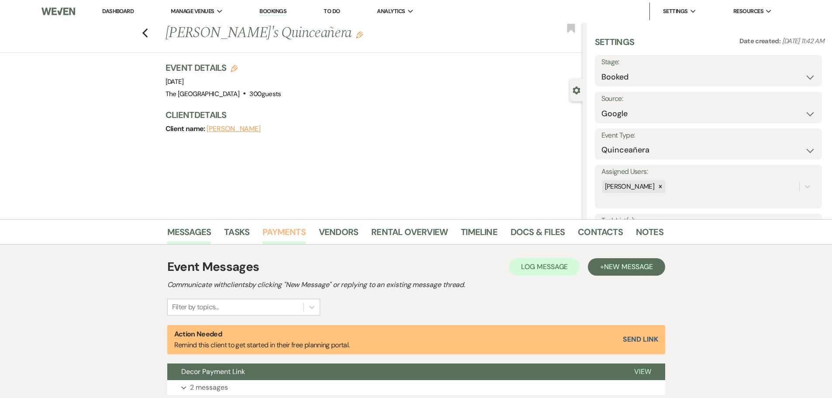
click at [280, 234] on link "Payments" at bounding box center [283, 234] width 43 height 19
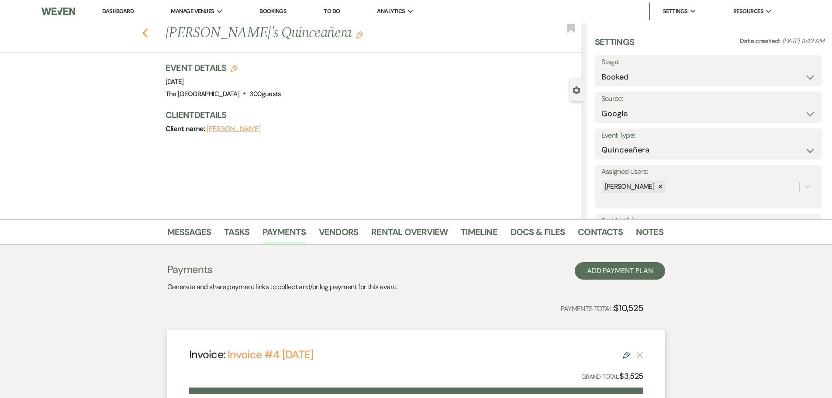
click at [148, 34] on icon "Previous" at bounding box center [145, 33] width 7 height 10
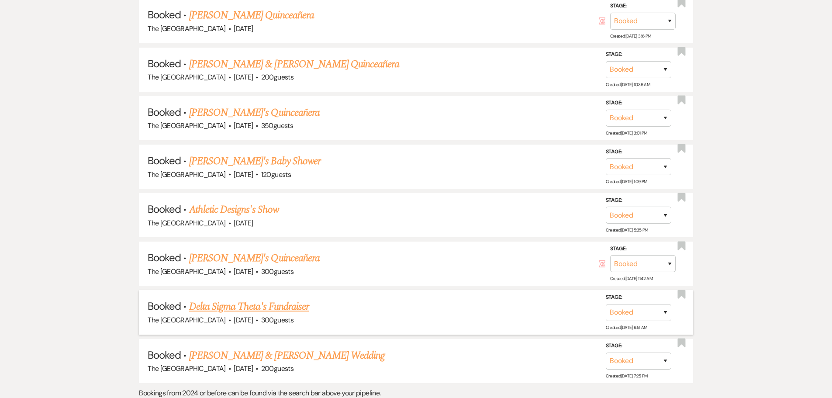
scroll to position [9407, 0]
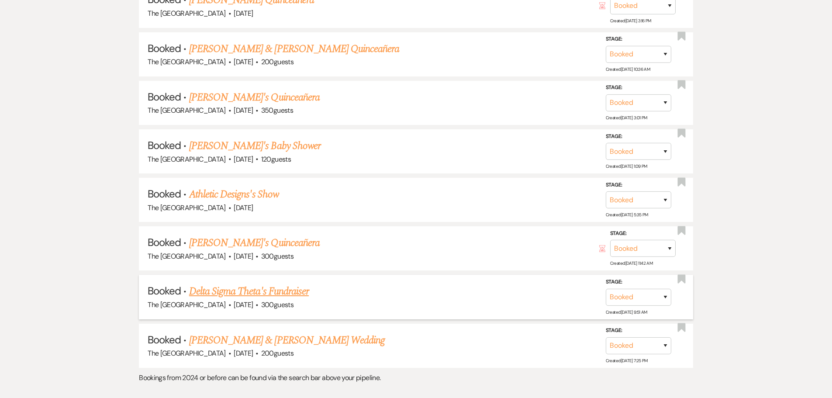
click at [285, 291] on link "Delta Sigma Theta's Fundraiser" at bounding box center [249, 291] width 120 height 16
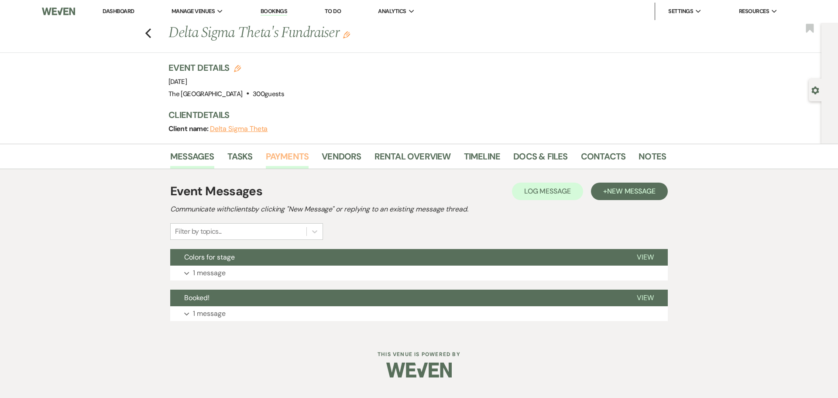
click at [285, 162] on link "Payments" at bounding box center [287, 158] width 43 height 19
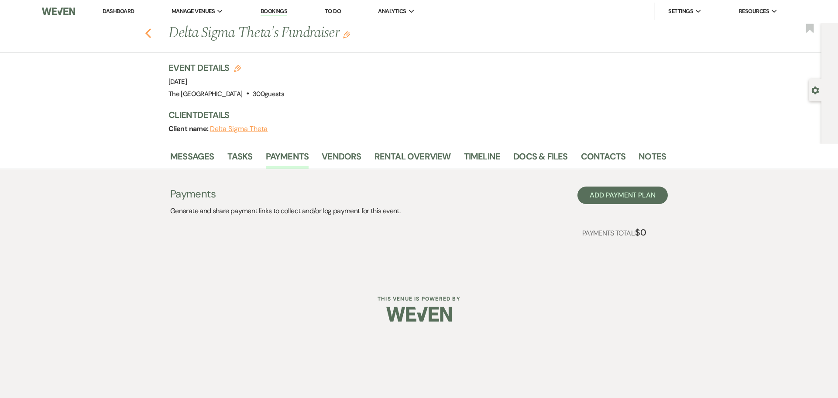
click at [145, 32] on icon "Previous" at bounding box center [148, 33] width 7 height 10
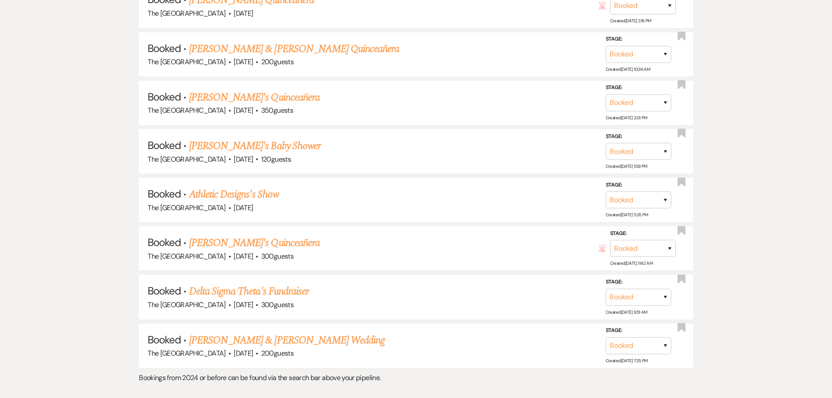
scroll to position [9422, 0]
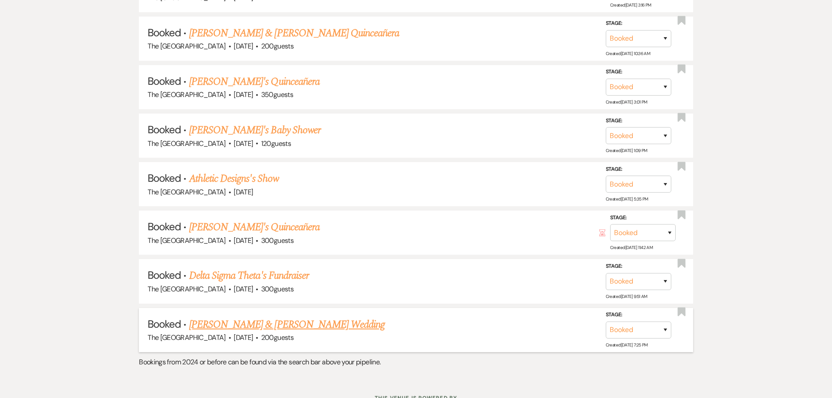
click at [299, 323] on link "[PERSON_NAME] & [PERSON_NAME] Wedding" at bounding box center [287, 325] width 196 height 16
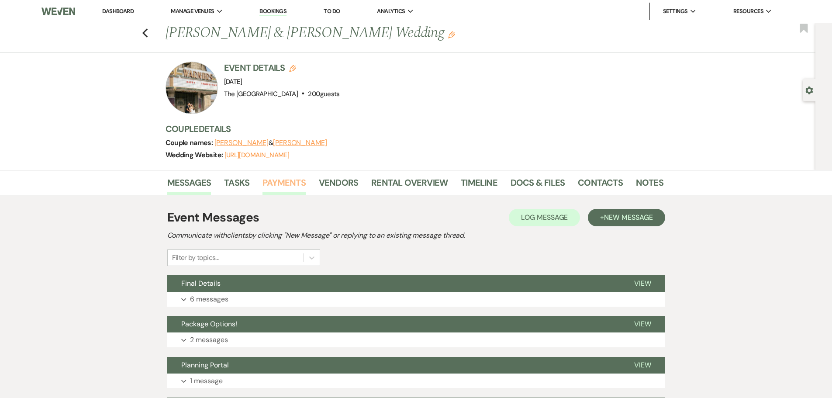
click at [275, 188] on link "Payments" at bounding box center [283, 184] width 43 height 19
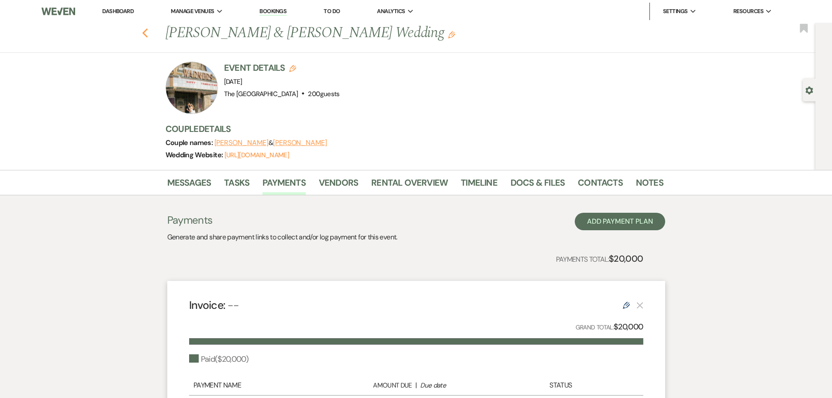
click at [148, 33] on icon "Previous" at bounding box center [145, 33] width 7 height 10
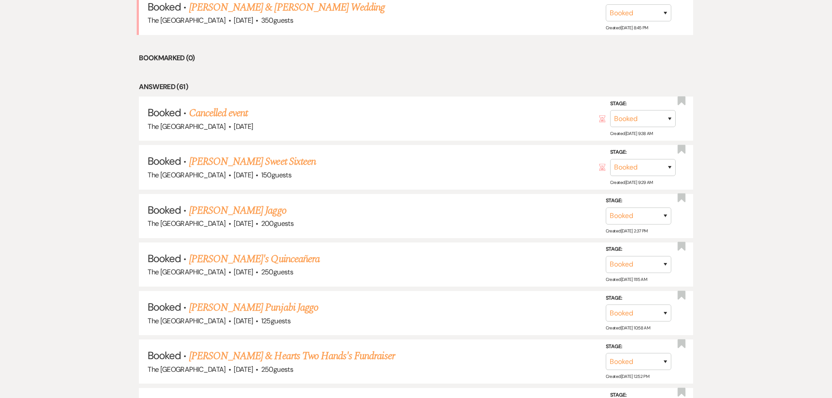
scroll to position [486, 0]
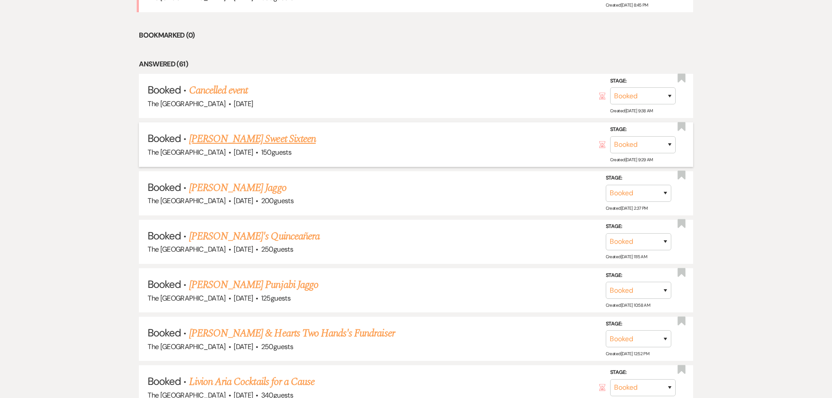
click at [265, 136] on link "[PERSON_NAME] Sweet Sixteen" at bounding box center [252, 139] width 127 height 16
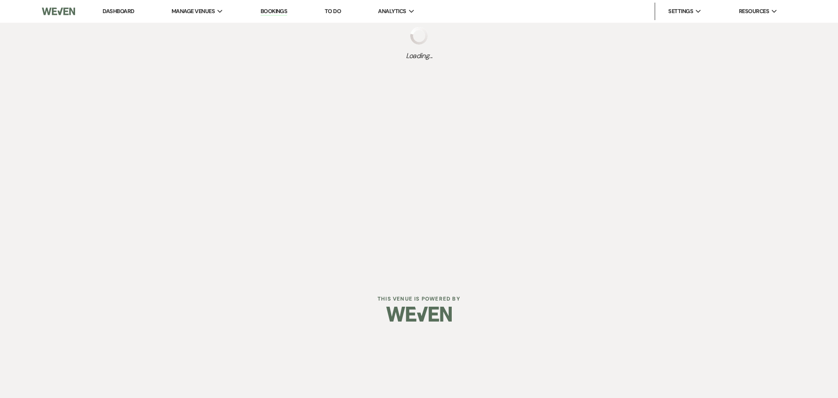
select select "5"
select select "15"
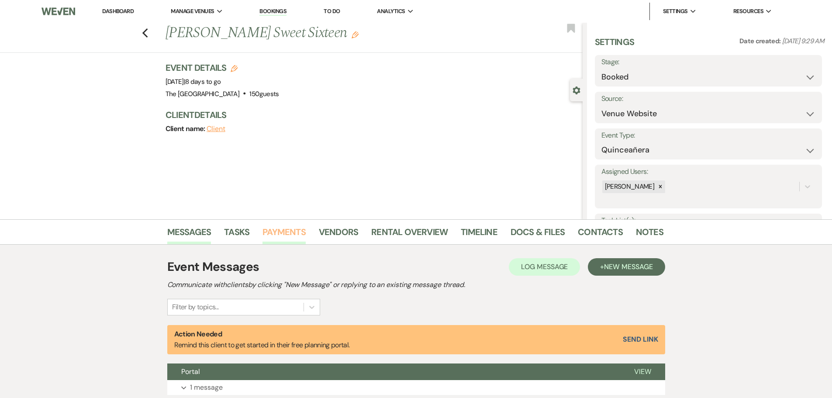
click at [287, 227] on link "Payments" at bounding box center [283, 234] width 43 height 19
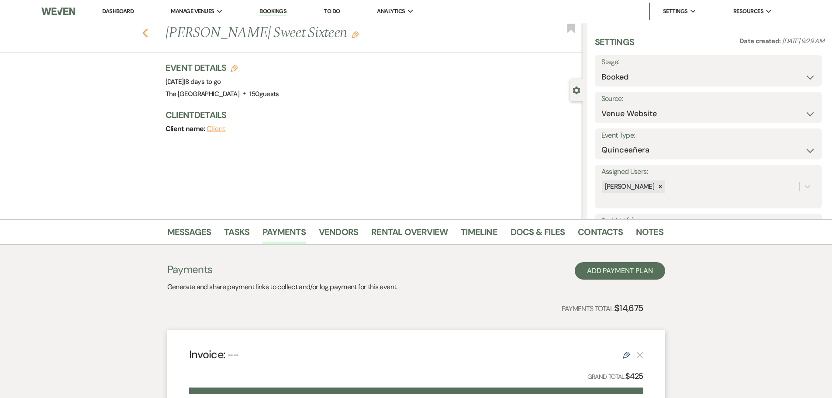
click at [148, 28] on icon "Previous" at bounding box center [145, 33] width 7 height 10
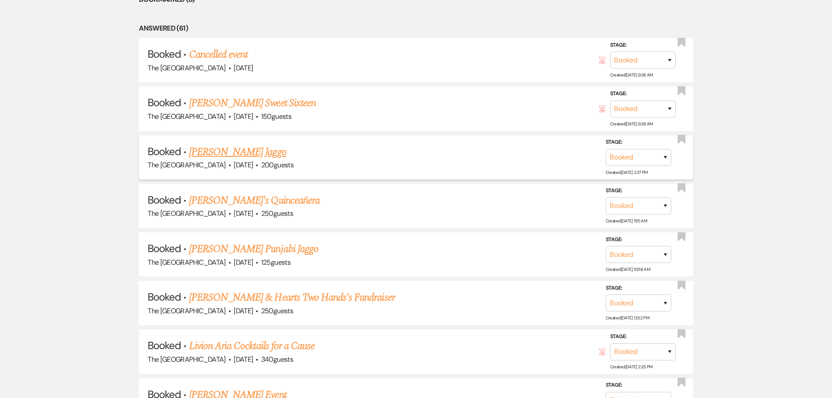
scroll to position [574, 0]
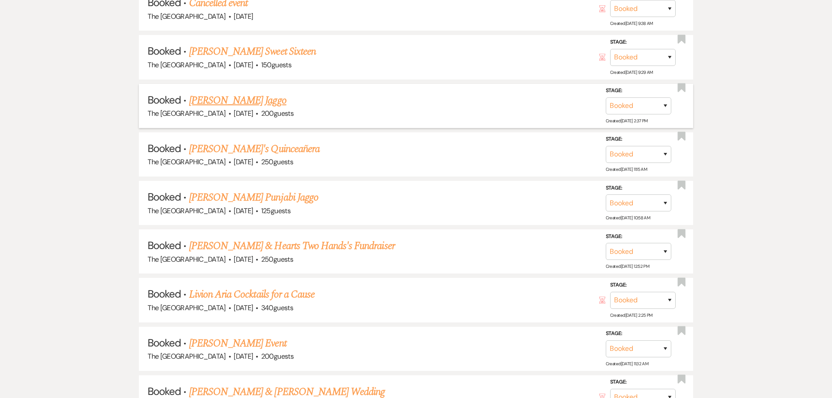
click at [255, 101] on link "[PERSON_NAME] Jaggo" at bounding box center [237, 101] width 97 height 16
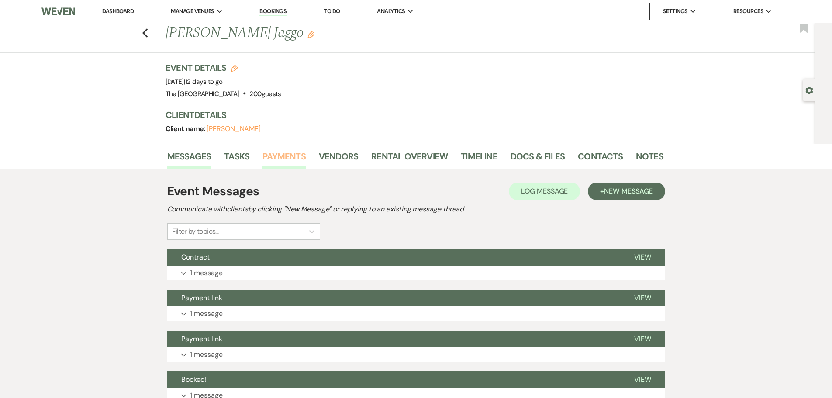
click at [283, 151] on link "Payments" at bounding box center [283, 158] width 43 height 19
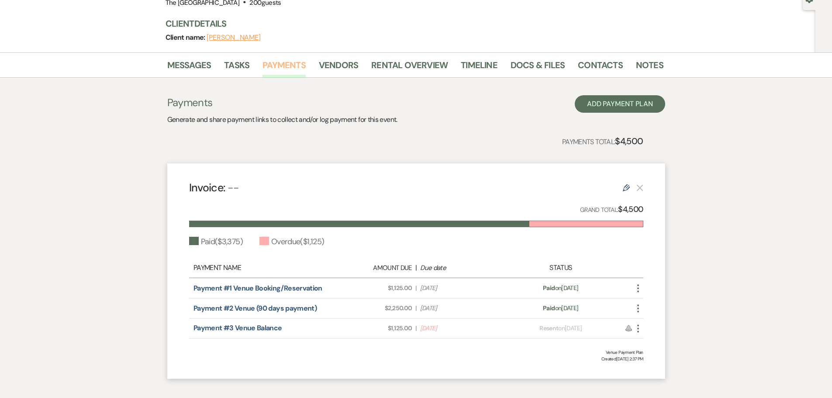
scroll to position [137, 0]
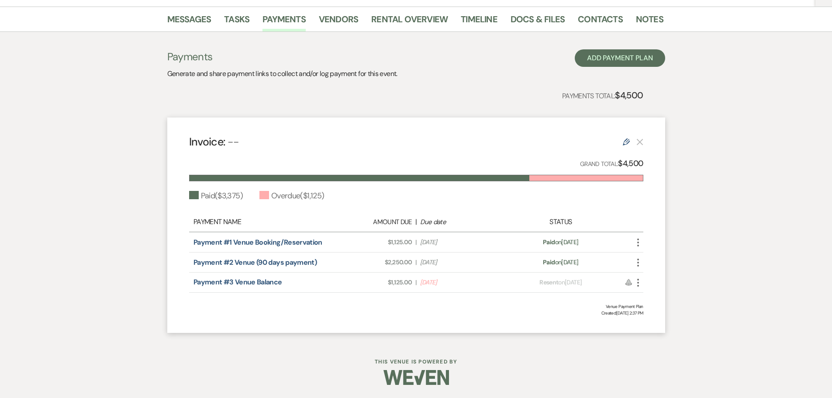
click at [640, 279] on icon "More" at bounding box center [638, 282] width 10 height 10
click at [656, 302] on button "Attach File Attach to Message" at bounding box center [677, 299] width 88 height 15
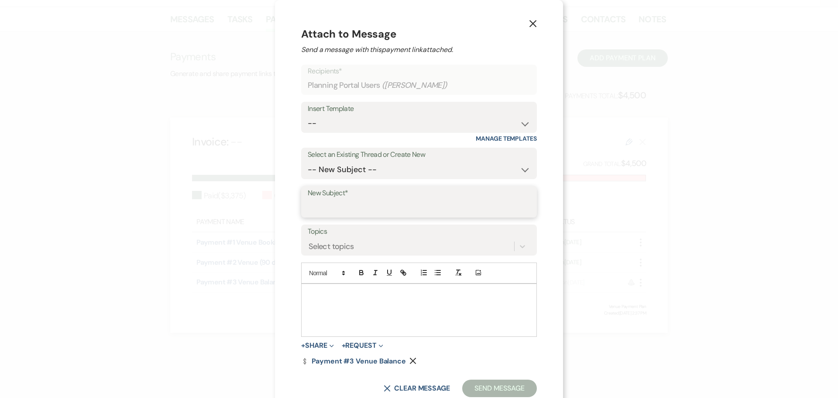
click at [376, 205] on input "New Subject*" at bounding box center [419, 208] width 223 height 17
type input "Payment link"
click at [367, 294] on p at bounding box center [419, 294] width 222 height 10
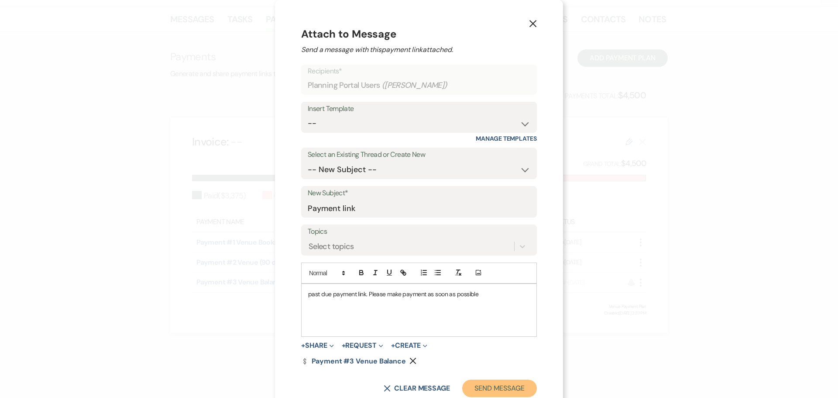
click at [510, 389] on button "Send Message" at bounding box center [499, 387] width 75 height 17
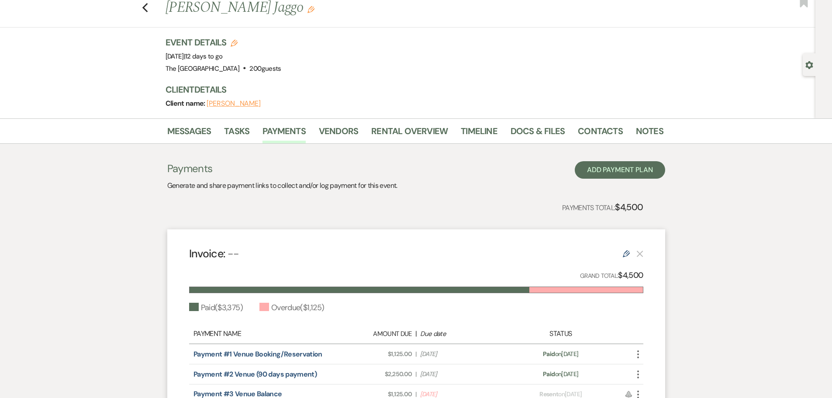
scroll to position [0, 0]
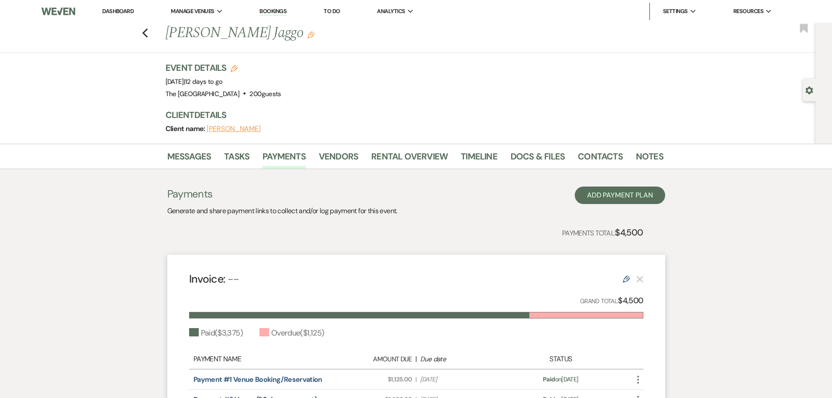
click at [144, 31] on div "Previous [PERSON_NAME] Jaggo Edit Bookmark" at bounding box center [405, 38] width 819 height 30
click at [145, 35] on icon "Previous" at bounding box center [145, 33] width 7 height 10
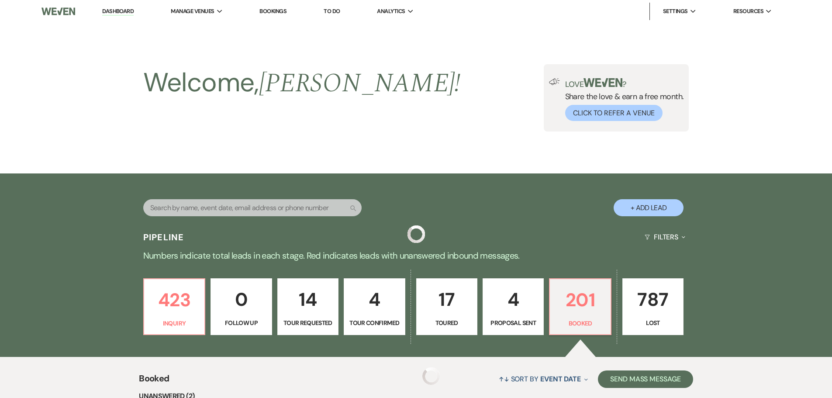
scroll to position [574, 0]
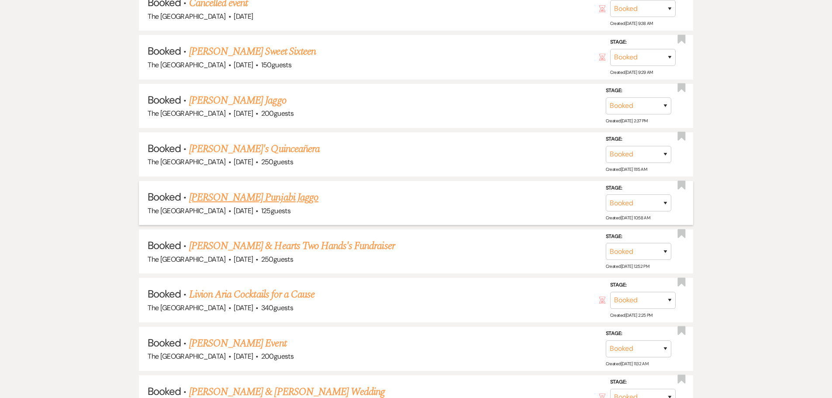
click at [274, 196] on link "[PERSON_NAME] Punjabi Jaggo" at bounding box center [253, 197] width 129 height 16
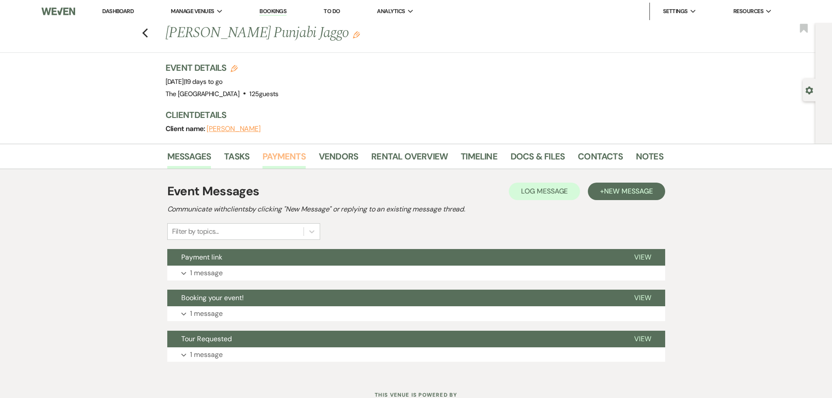
click at [285, 161] on link "Payments" at bounding box center [283, 158] width 43 height 19
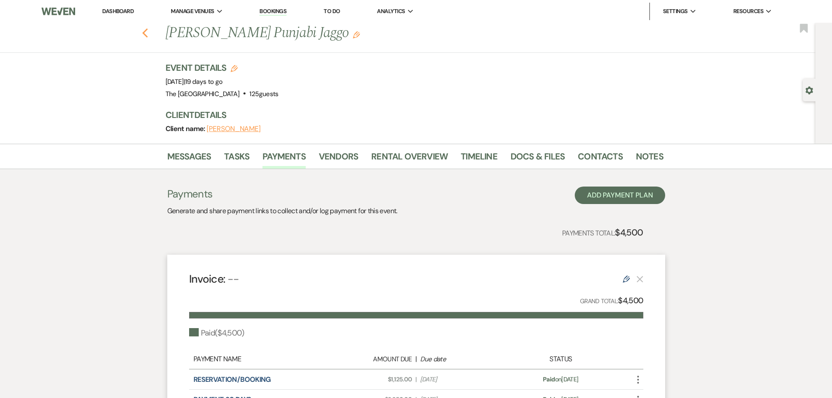
click at [148, 34] on use "button" at bounding box center [145, 33] width 6 height 10
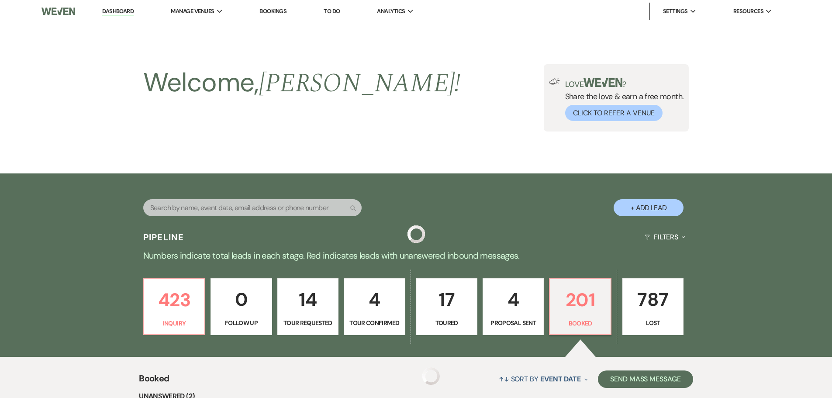
scroll to position [574, 0]
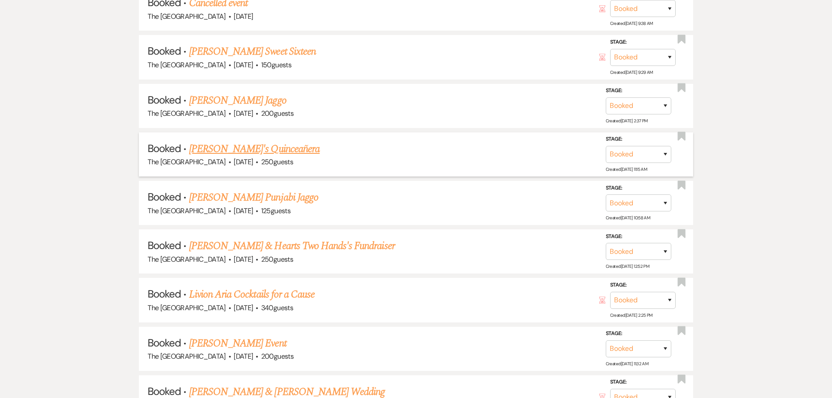
click at [248, 148] on link "[PERSON_NAME]'s Quinceañera" at bounding box center [254, 149] width 131 height 16
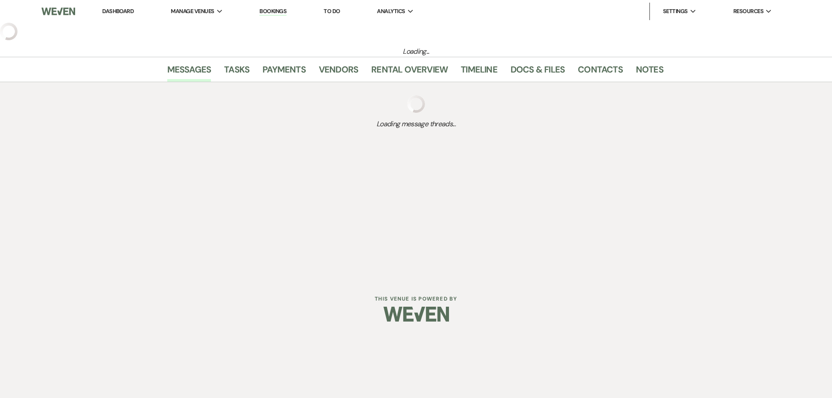
select select "1"
select select "15"
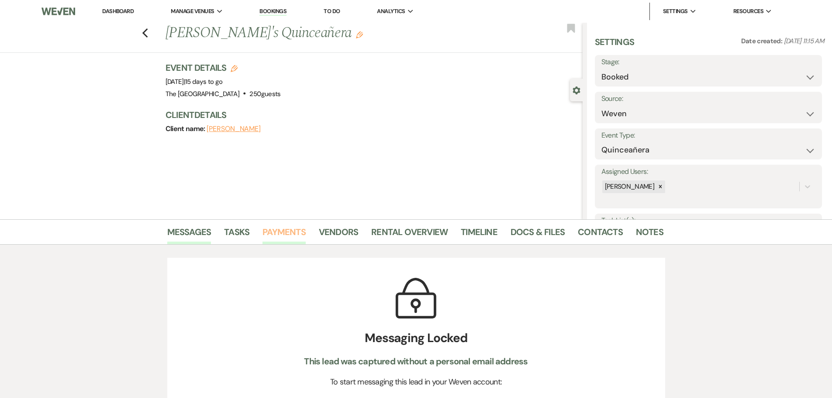
click at [272, 232] on link "Payments" at bounding box center [283, 234] width 43 height 19
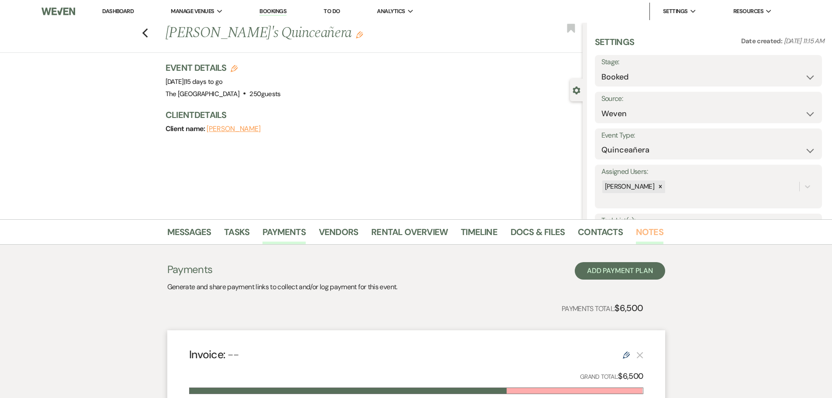
click at [651, 233] on link "Notes" at bounding box center [650, 234] width 28 height 19
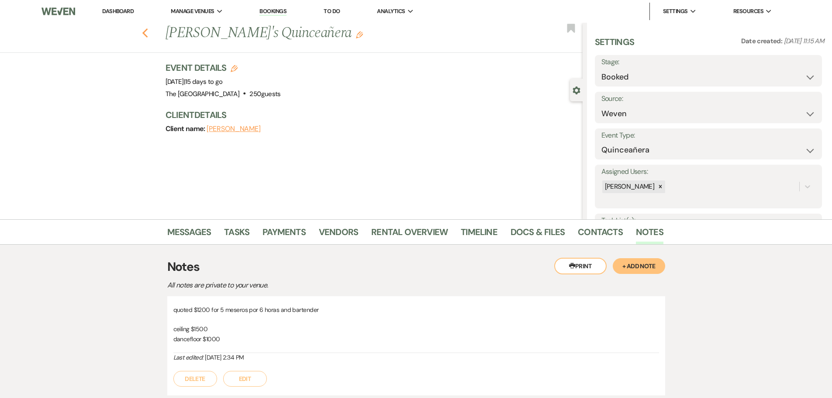
click at [148, 28] on icon "Previous" at bounding box center [145, 33] width 7 height 10
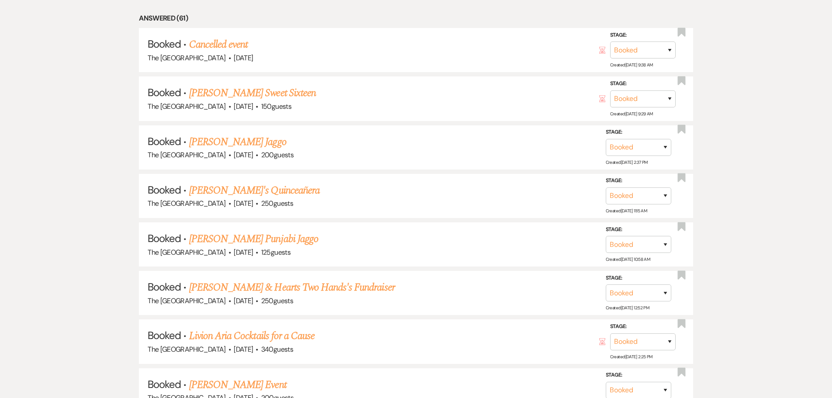
scroll to position [486, 0]
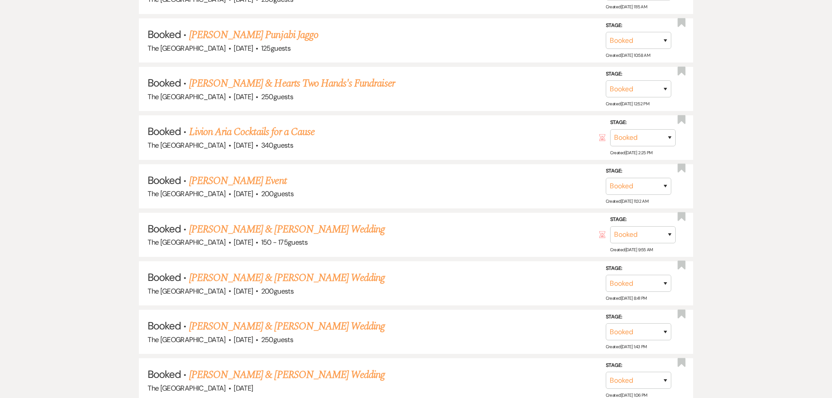
scroll to position [722, 0]
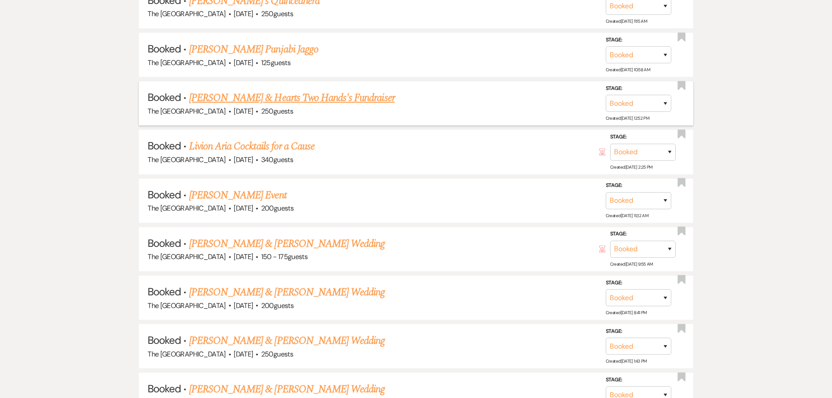
click at [264, 98] on link "[PERSON_NAME] & Hearts Two Hands's Fundraiser" at bounding box center [292, 98] width 206 height 16
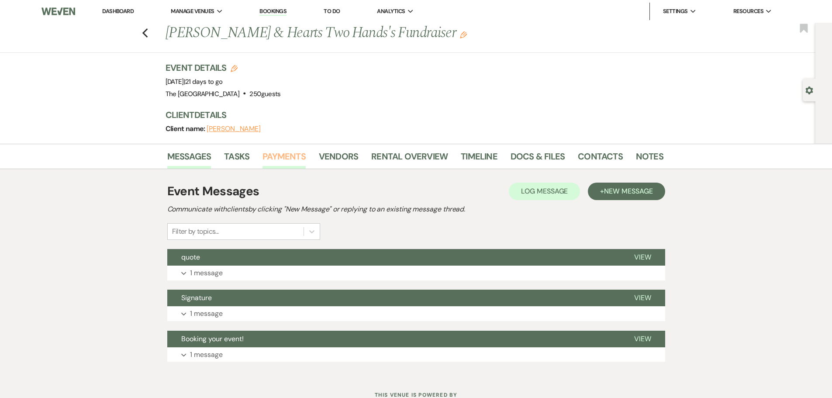
click at [292, 155] on link "Payments" at bounding box center [283, 158] width 43 height 19
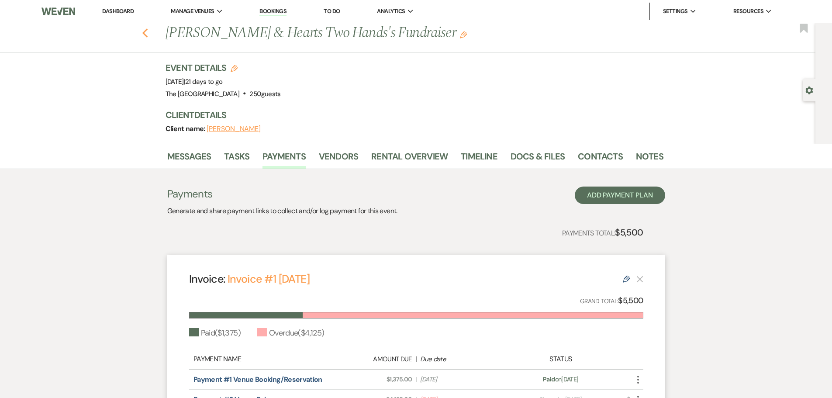
click at [145, 29] on icon "Previous" at bounding box center [145, 33] width 7 height 10
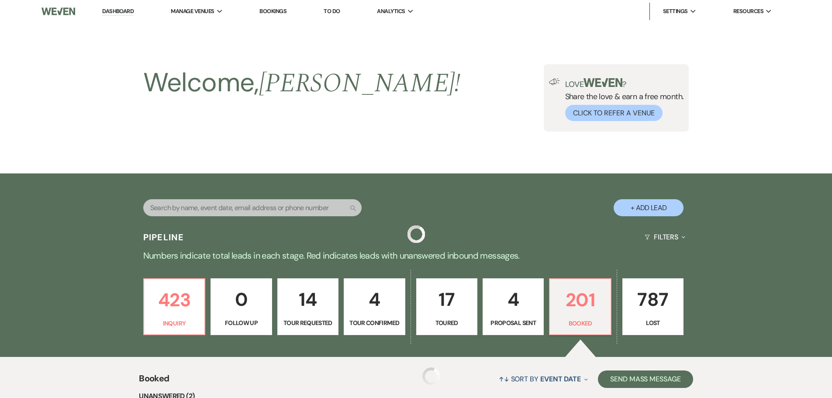
scroll to position [722, 0]
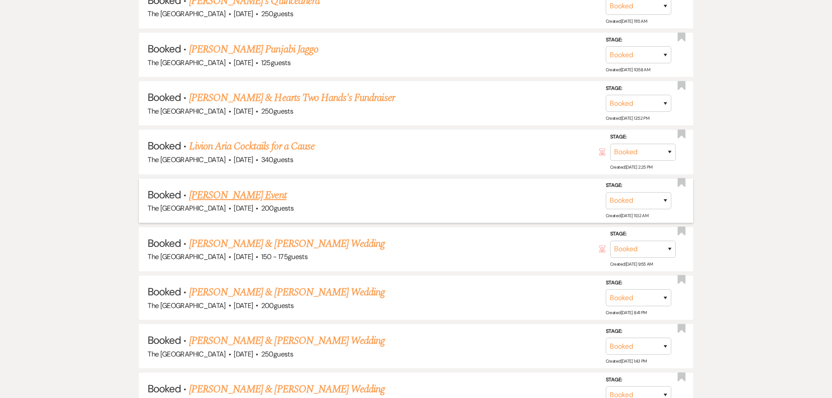
click at [249, 199] on link "[PERSON_NAME] Event" at bounding box center [237, 195] width 97 height 16
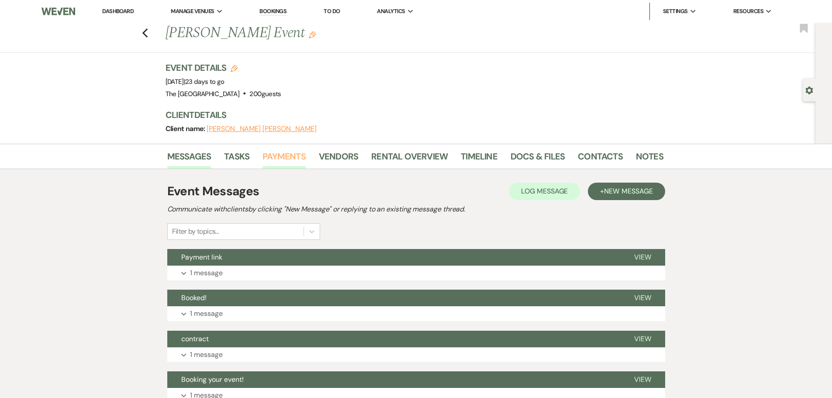
click at [280, 160] on link "Payments" at bounding box center [283, 158] width 43 height 19
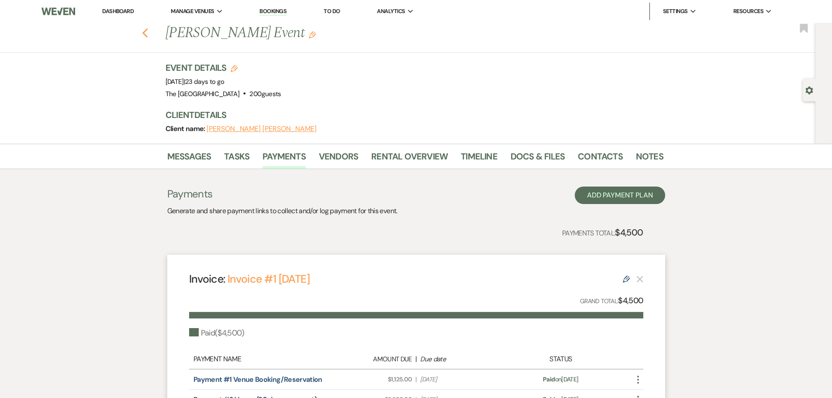
click at [148, 36] on use "button" at bounding box center [145, 33] width 6 height 10
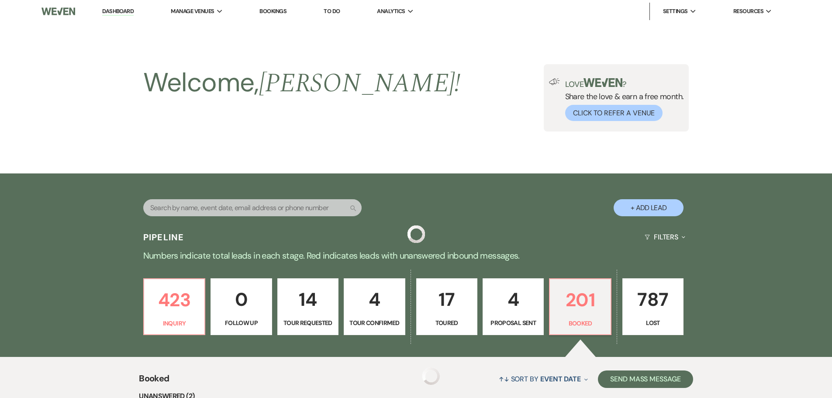
scroll to position [722, 0]
